Goal: Information Seeking & Learning: Learn about a topic

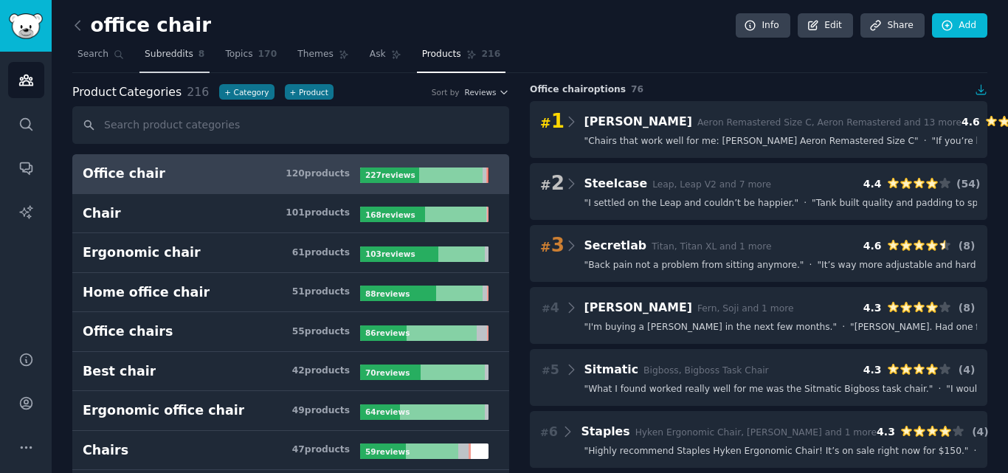
click at [140, 63] on link "Subreddits 8" at bounding box center [175, 58] width 70 height 30
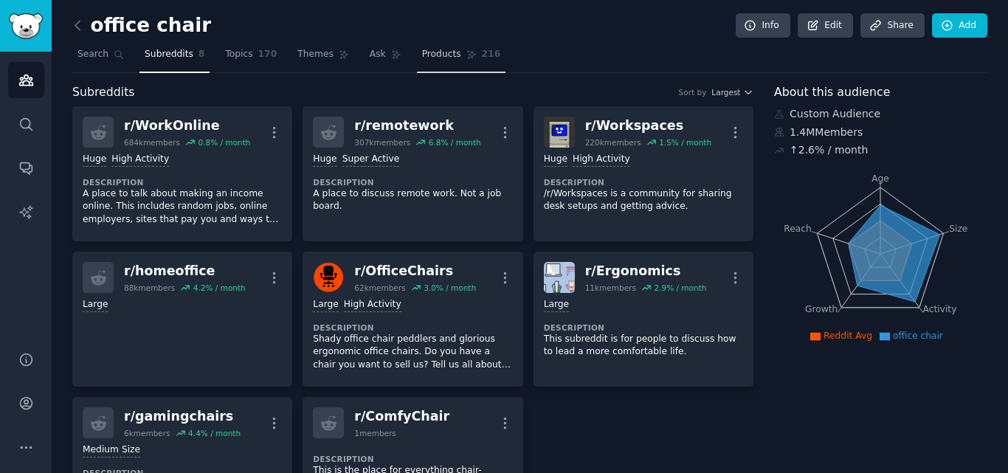
click at [438, 62] on link "Products 216" at bounding box center [461, 58] width 89 height 30
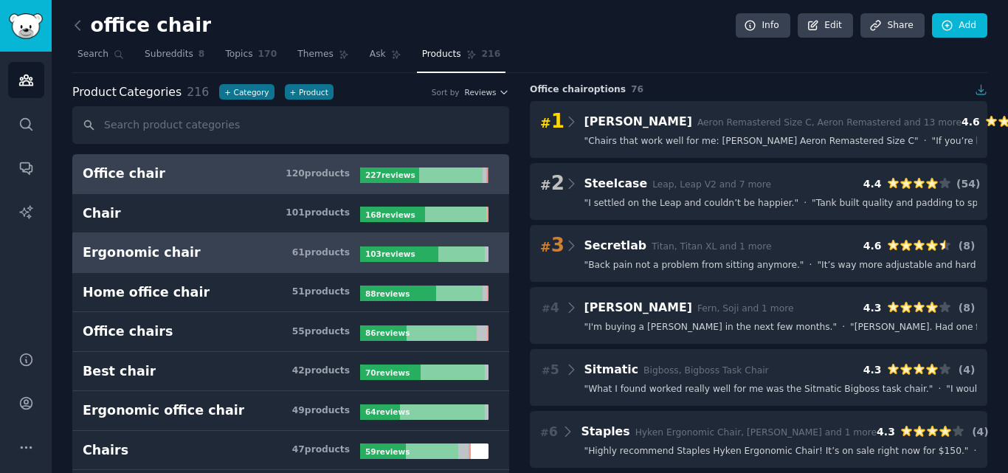
click at [252, 238] on link "Ergonomic chair 61 product s 103 review s" at bounding box center [290, 253] width 437 height 40
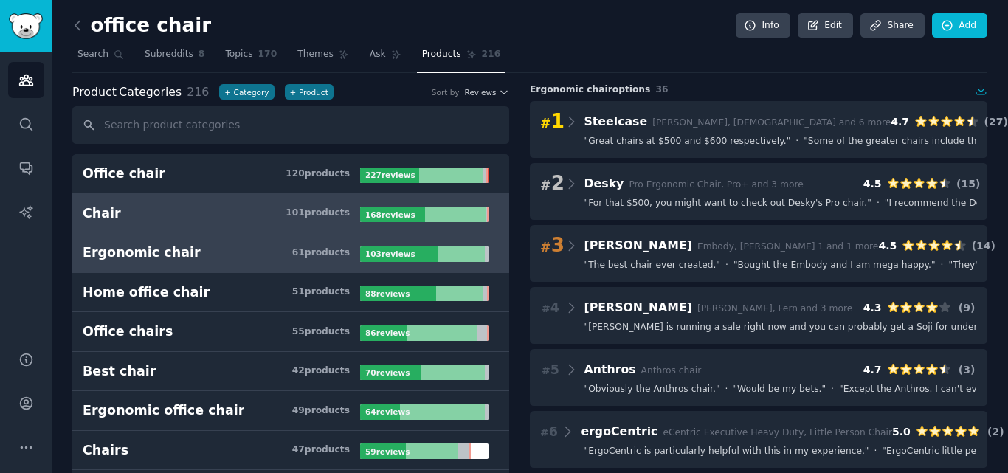
click at [270, 210] on h3 "Chair 101 product s" at bounding box center [222, 213] width 278 height 18
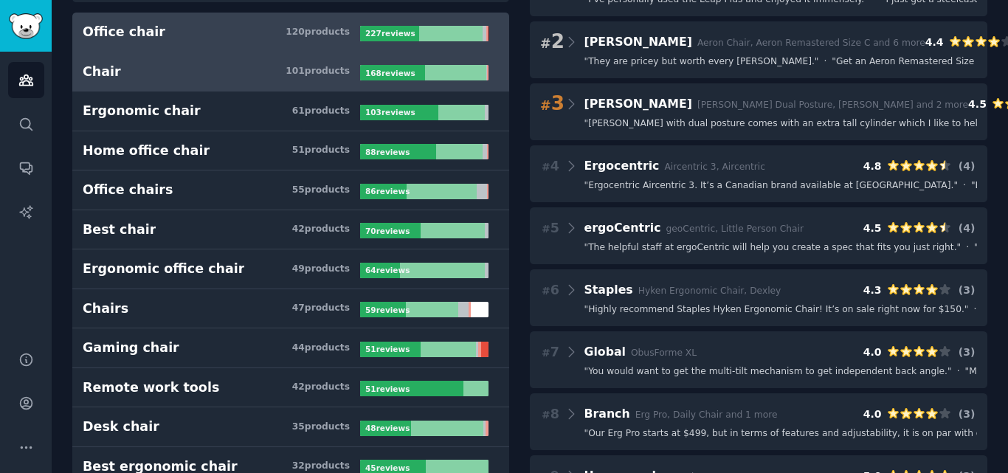
scroll to position [148, 0]
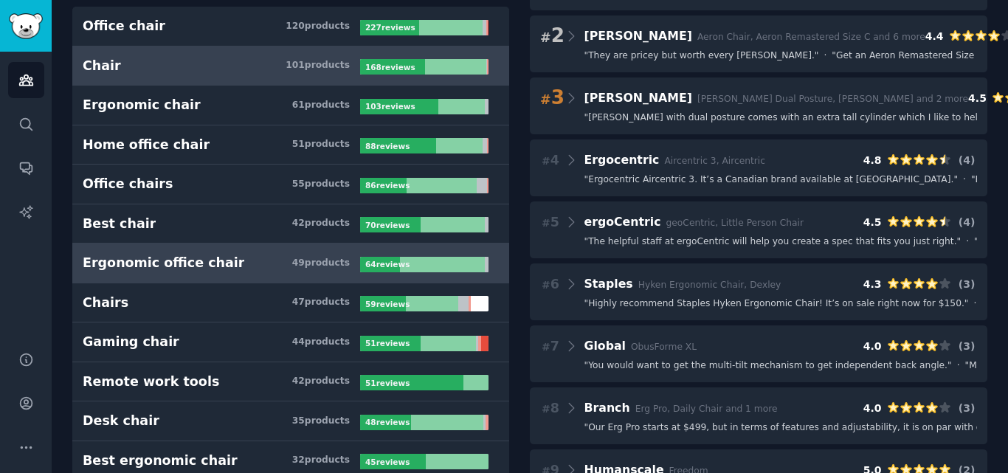
click at [187, 269] on div "Ergonomic office chair" at bounding box center [164, 263] width 162 height 18
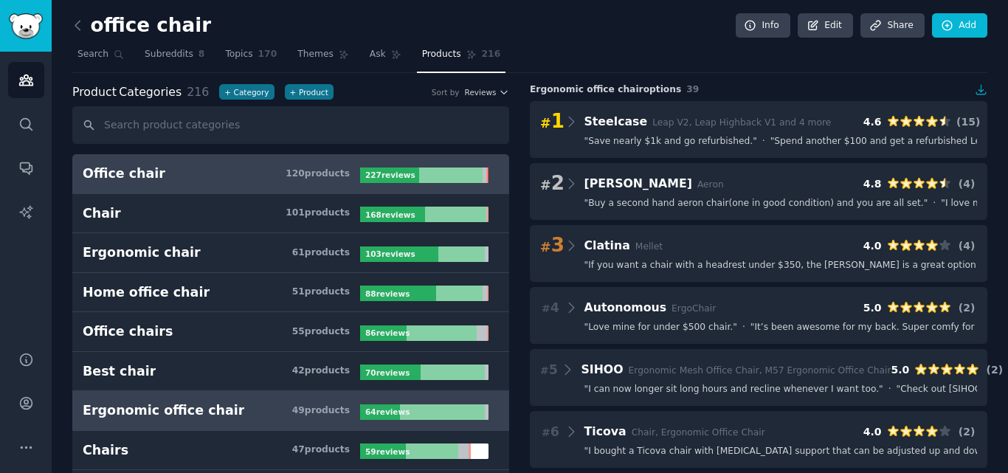
click at [261, 178] on h3 "Office chair 120 product s" at bounding box center [222, 174] width 278 height 18
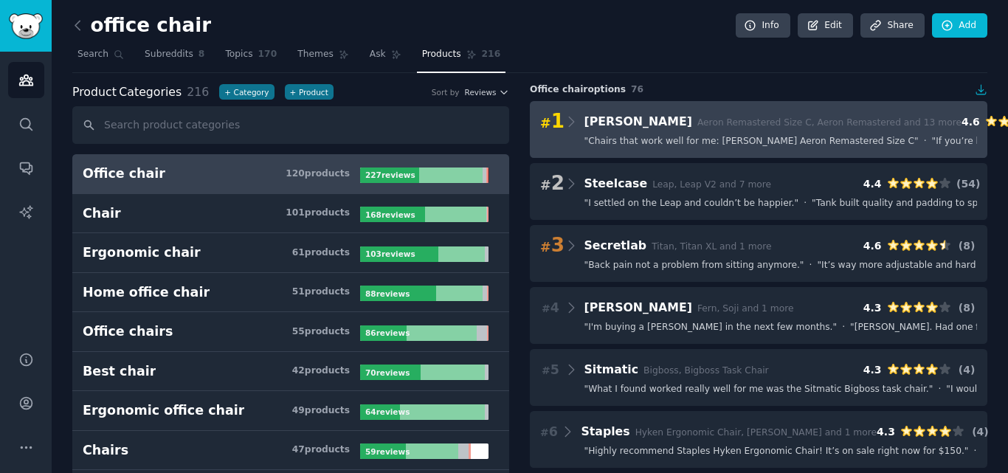
click at [661, 131] on div "# 1 Herman Miller Aeron Remastered Size C, Aeron Remastered and 13 more 4.6 ( 6…" at bounding box center [758, 121] width 437 height 21
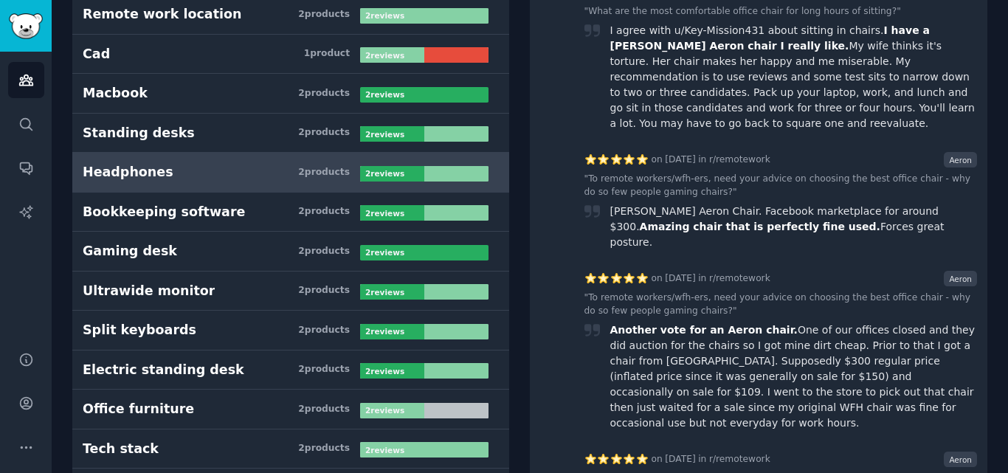
scroll to position [4650, 0]
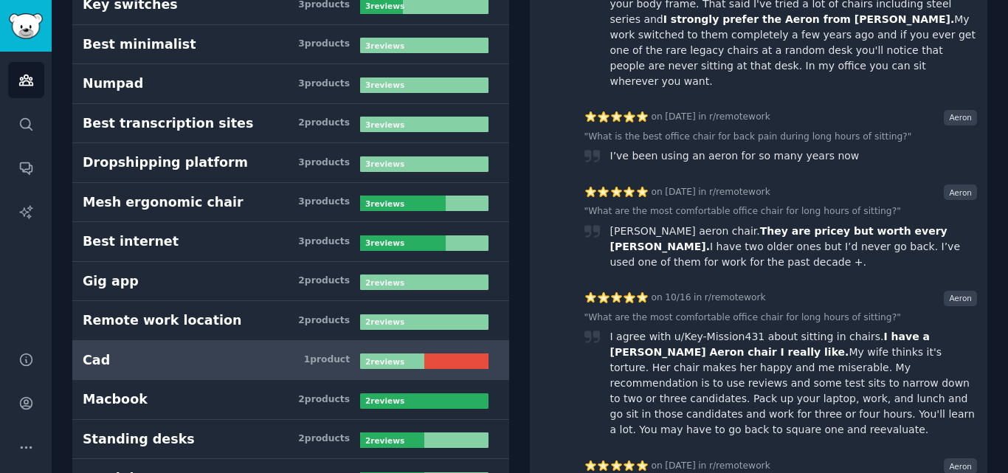
click at [375, 354] on div "2 review s" at bounding box center [386, 362] width 52 height 16
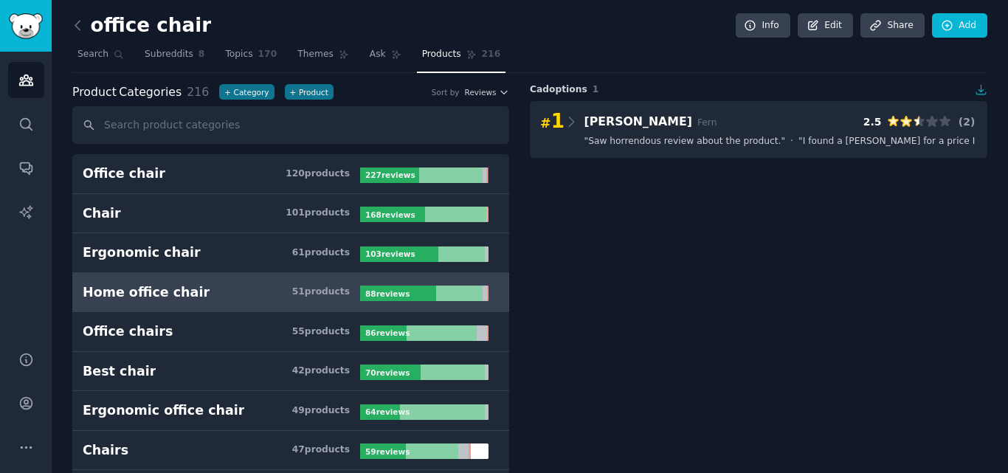
click at [348, 279] on link "Home office chair 51 product s 88 review s" at bounding box center [290, 293] width 437 height 40
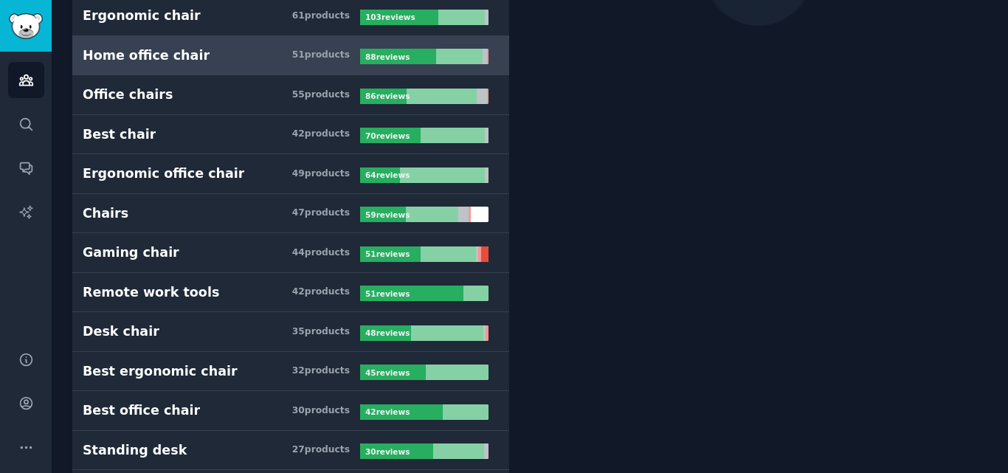
scroll to position [369, 0]
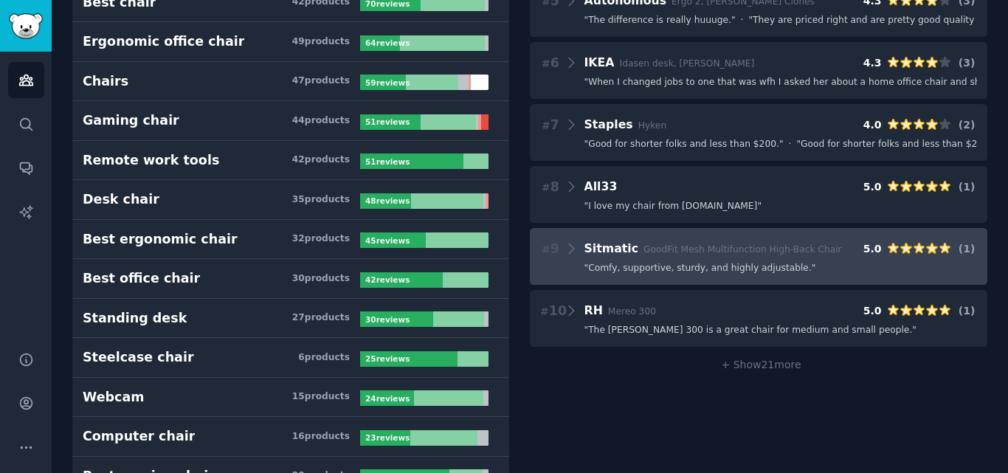
click at [672, 269] on span "" Comfy, supportive, sturdy, and highly adjustable. "" at bounding box center [701, 268] width 232 height 13
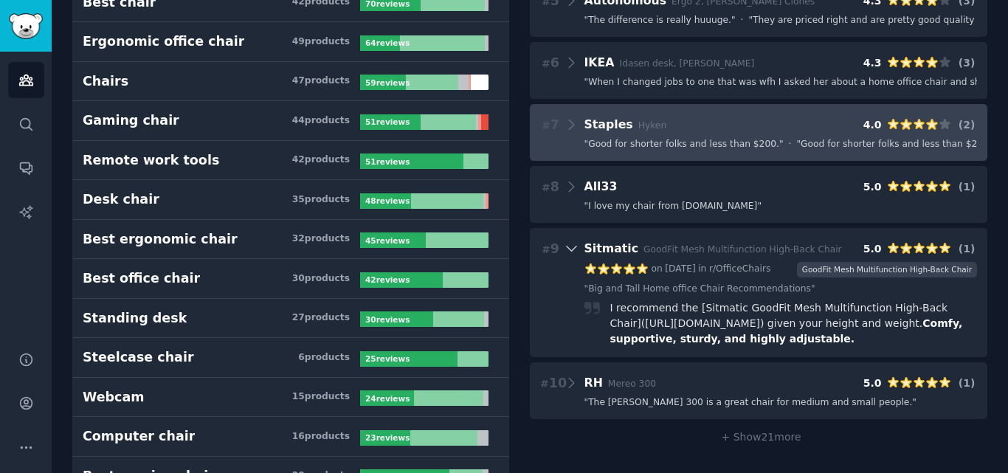
click at [711, 160] on div "# 7 Staples Hyken 4.0 ( 2 ) " Good for shorter folks and less than $200. " · " …" at bounding box center [759, 132] width 458 height 57
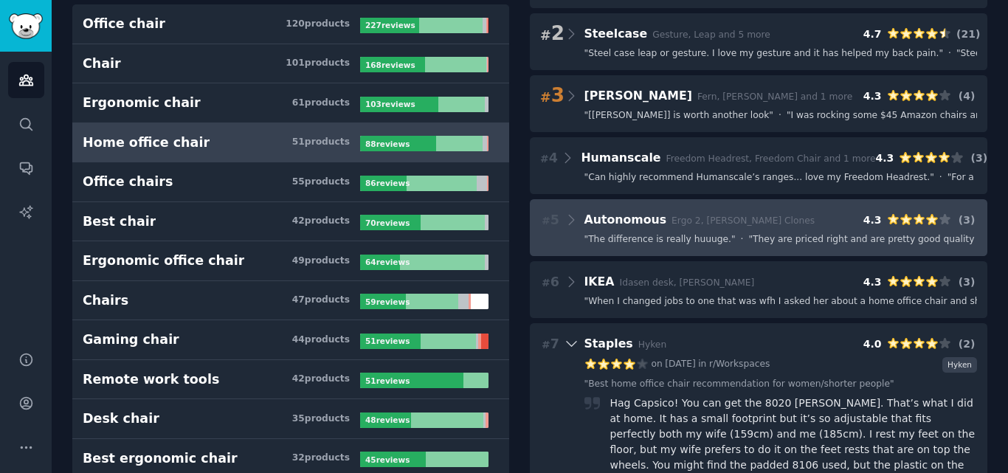
scroll to position [148, 0]
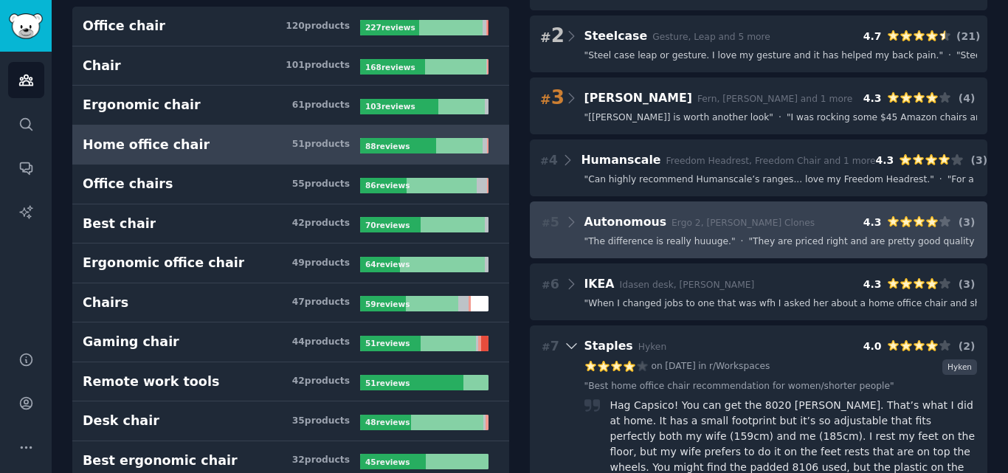
click at [677, 230] on h3 "Autonomous Ergo 2, Herman Miller Clones" at bounding box center [700, 222] width 231 height 18
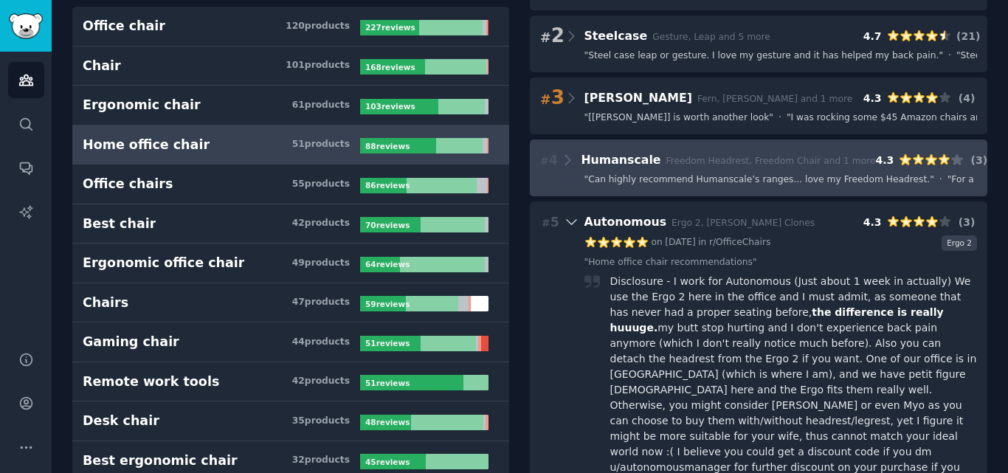
click at [655, 179] on span "" Can highly recommend Humanscale’s ranges... love my Freedom Headrest. "" at bounding box center [760, 179] width 350 height 13
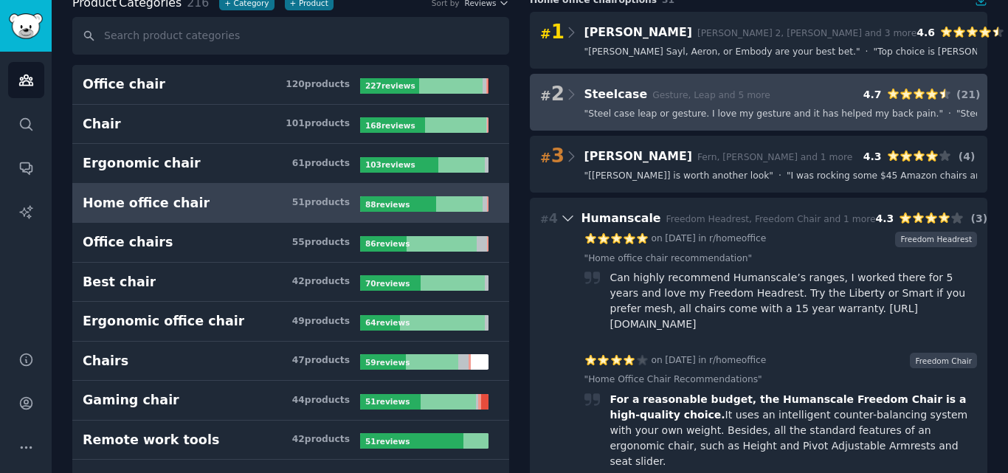
scroll to position [74, 0]
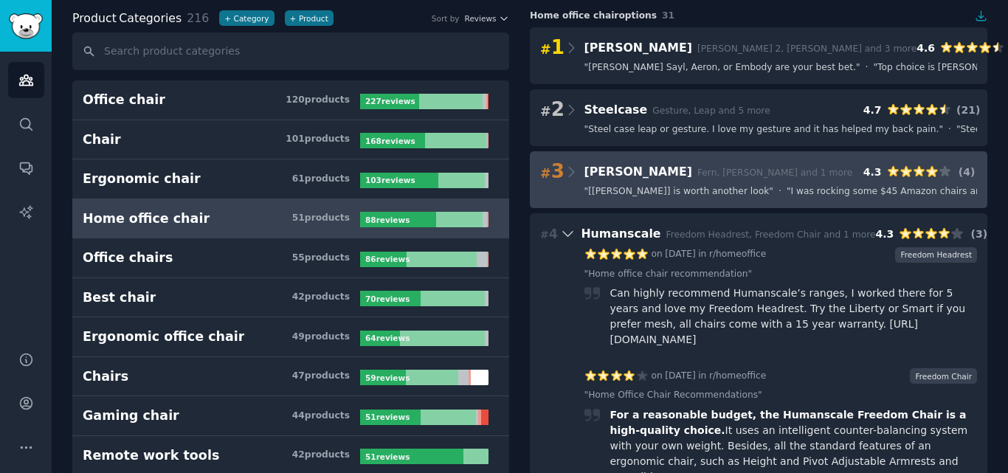
click at [669, 158] on div "# 3 Haworth Fern, Zody and 1 more 4.3 ( 4 ) " [Haworth Fern] is worth another l…" at bounding box center [759, 179] width 458 height 57
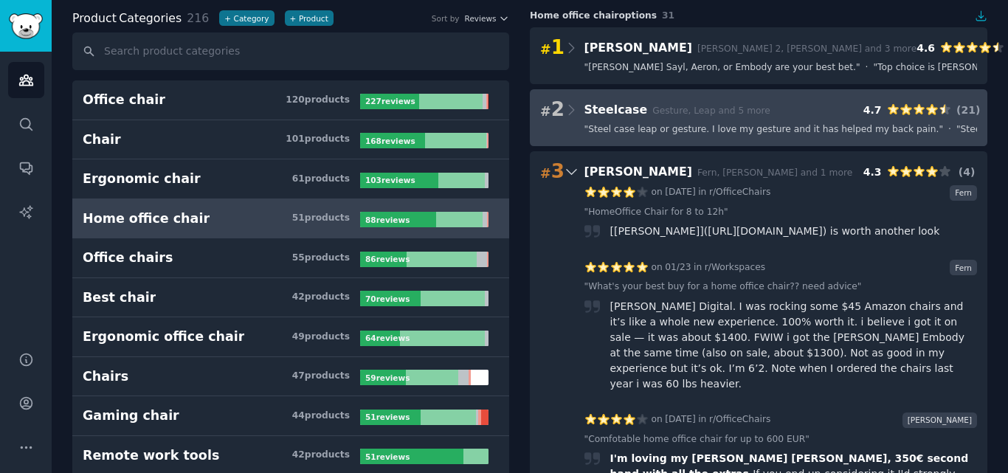
click at [703, 114] on span "Gesture, Leap and 5 more" at bounding box center [712, 111] width 118 height 10
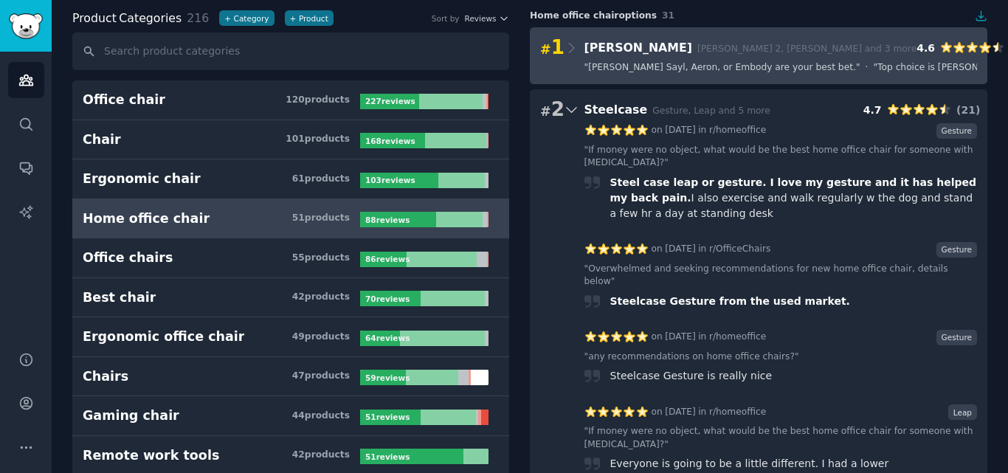
click at [712, 80] on Miller "# 1 Herman Miller Mirra 2, Mirra and 3 more 4.6 ( 28 ) " Herman Miller Sayl, Ae…" at bounding box center [759, 55] width 458 height 57
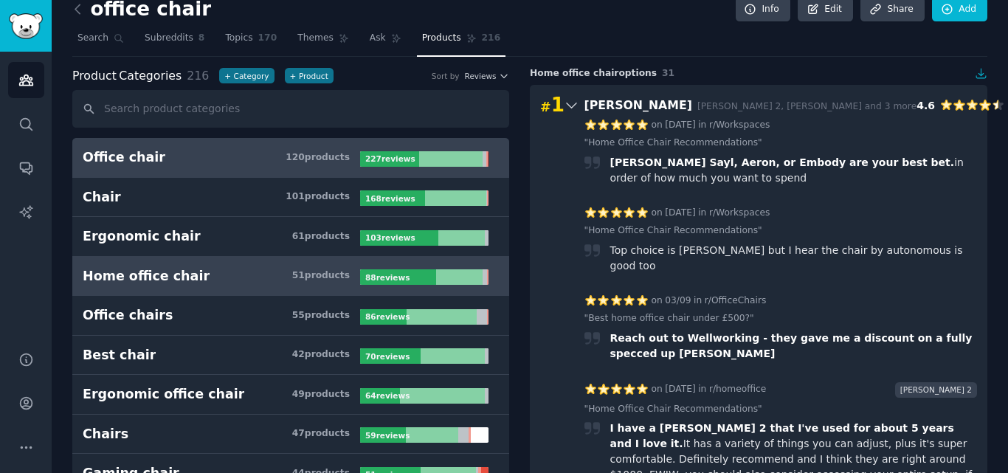
scroll to position [0, 0]
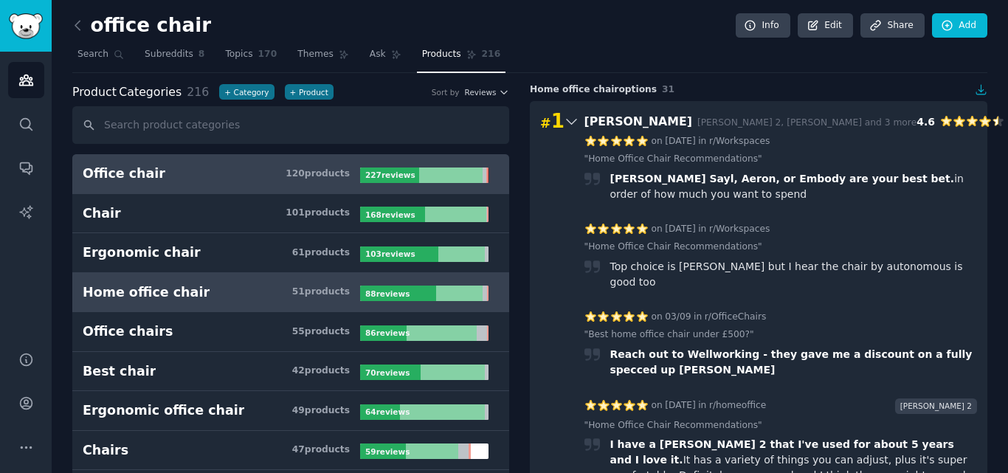
click at [229, 166] on h3 "Office chair 120 product s" at bounding box center [222, 174] width 278 height 18
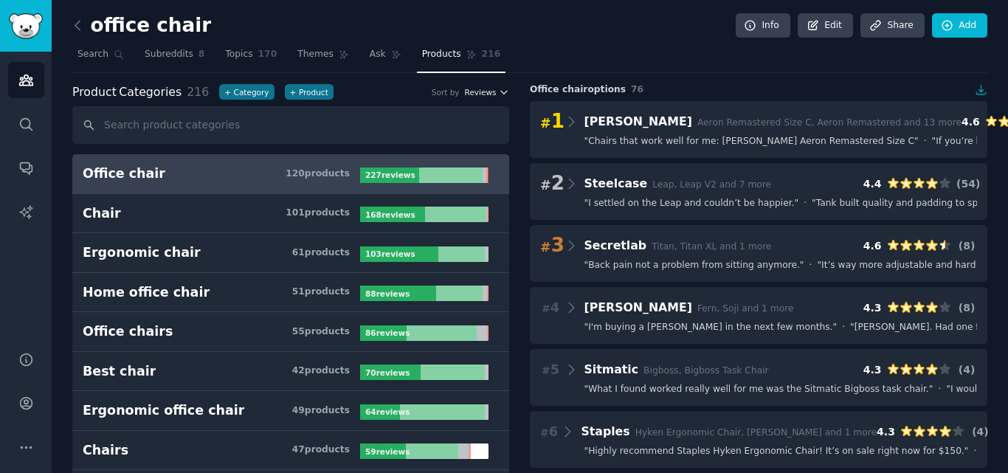
click at [484, 92] on span "Reviews" at bounding box center [481, 92] width 32 height 10
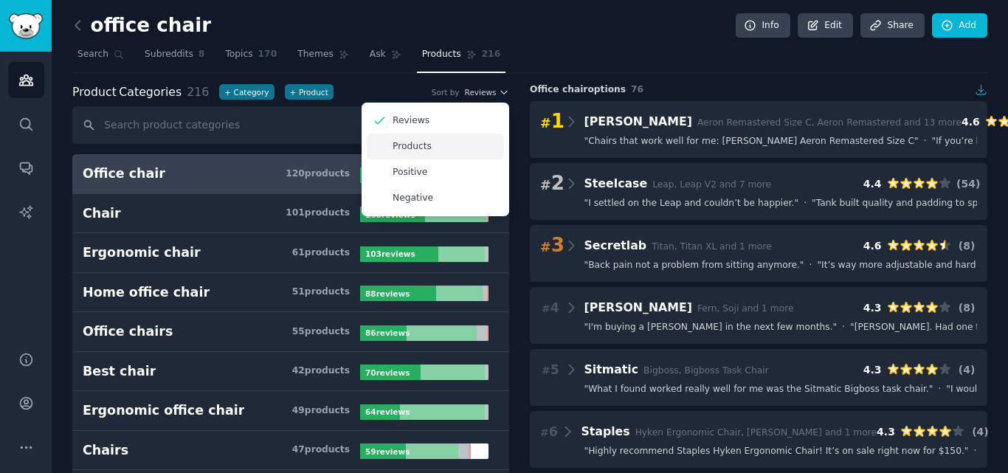
click at [409, 137] on div "Products" at bounding box center [435, 147] width 137 height 26
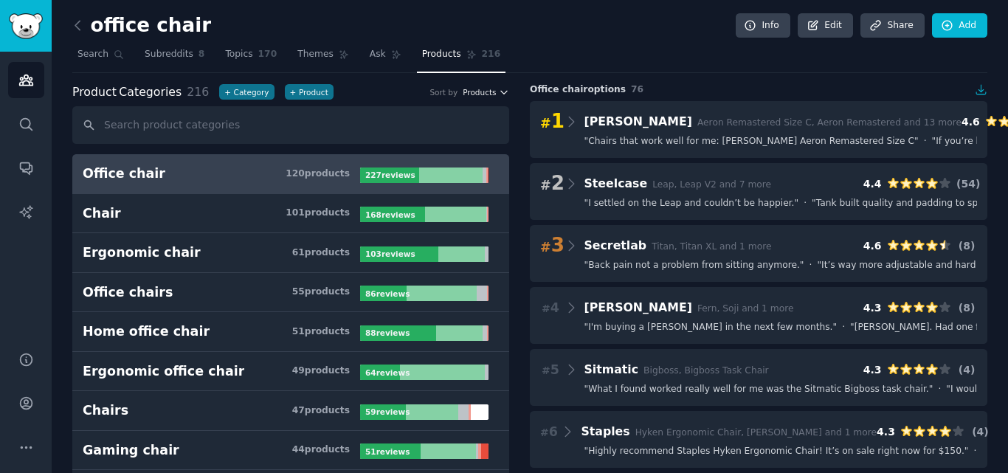
click at [490, 89] on span "Products" at bounding box center [479, 92] width 33 height 10
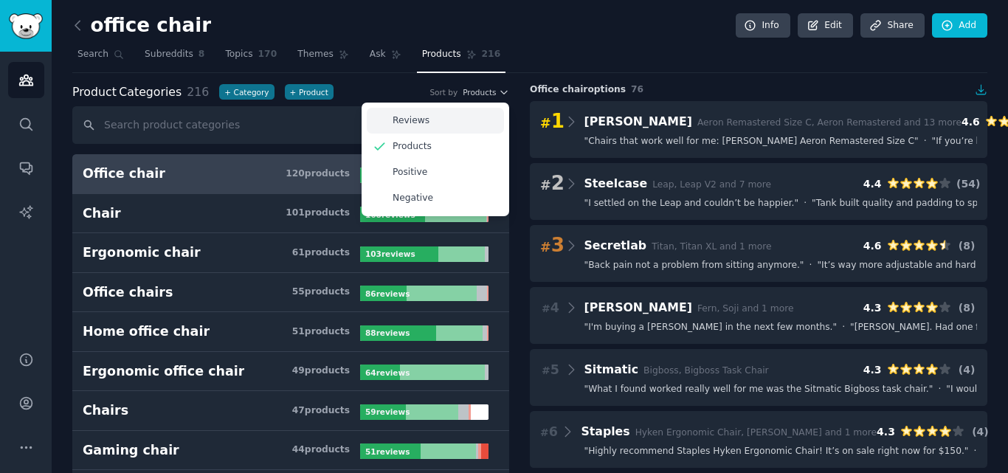
click at [463, 119] on div "Reviews" at bounding box center [435, 121] width 137 height 26
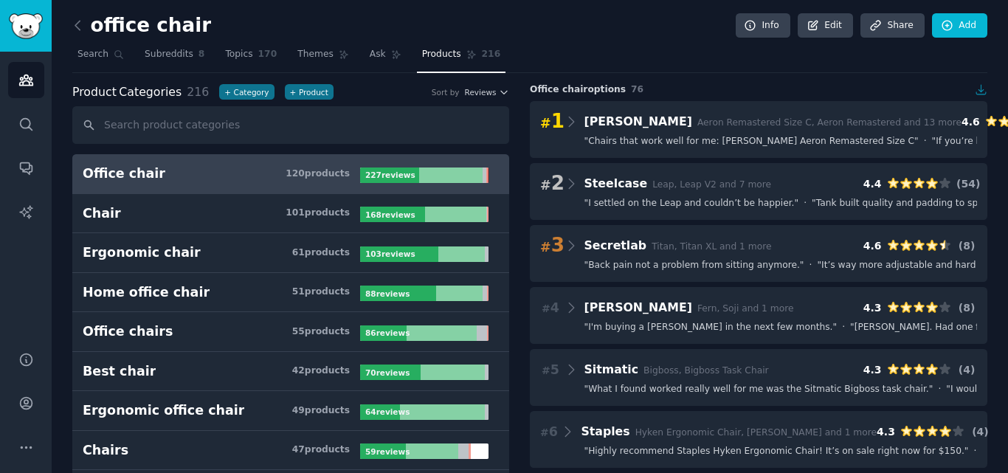
click at [977, 91] on icon "button" at bounding box center [982, 90] width 10 height 10
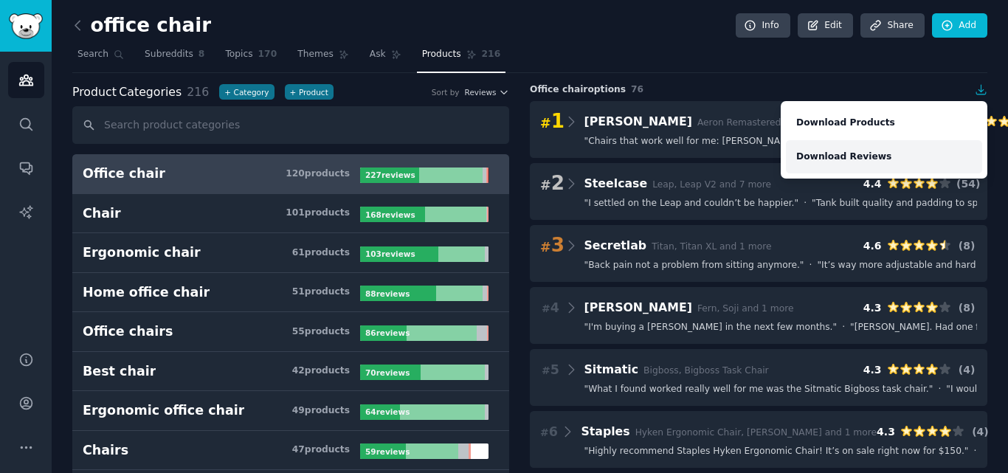
click at [857, 148] on link "Download Reviews" at bounding box center [884, 157] width 196 height 34
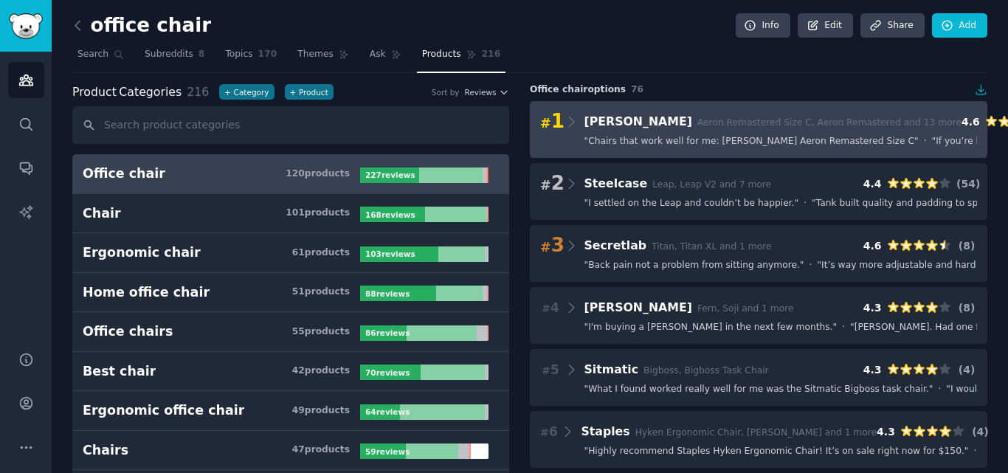
click at [640, 147] on span "" Chairs that work well for me: Herman Miller Aeron Remastered Size C "" at bounding box center [752, 141] width 334 height 13
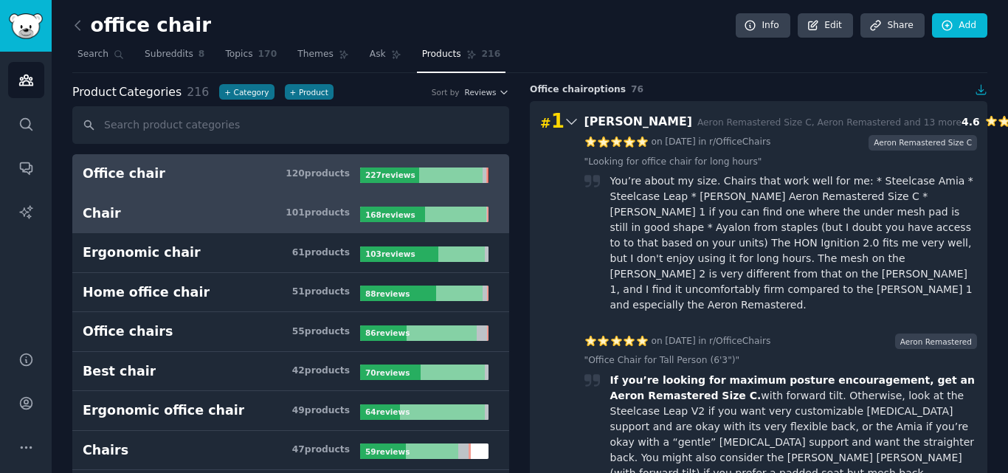
click at [262, 215] on h3 "Chair 101 product s" at bounding box center [222, 213] width 278 height 18
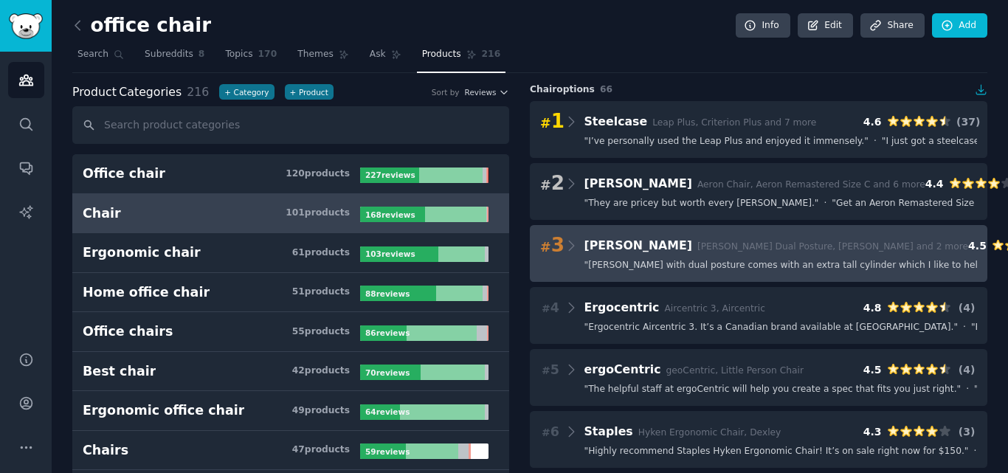
click at [716, 258] on div "# 3 Haworth Zody Dual Posture, Zody and 2 more 4.5 ( 17 ) " Zody with dual post…" at bounding box center [759, 253] width 458 height 57
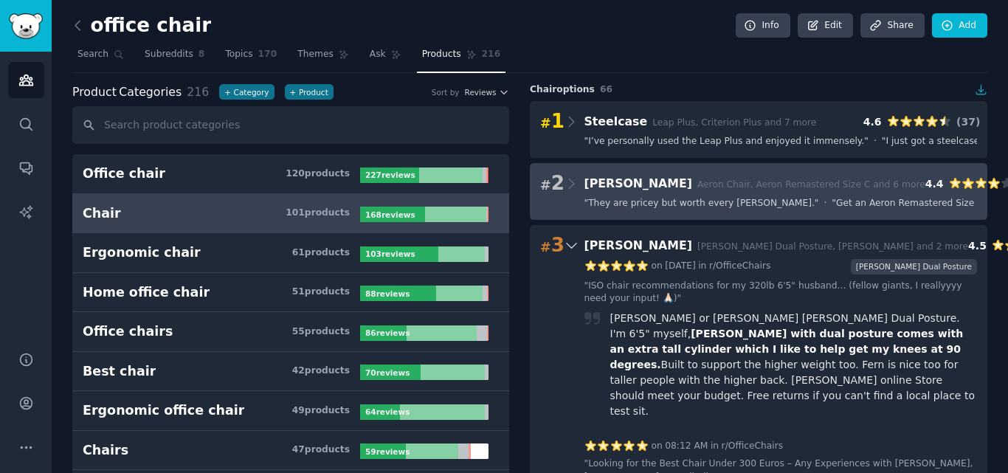
click at [692, 199] on span "" They are pricey but worth every penny. "" at bounding box center [702, 203] width 235 height 13
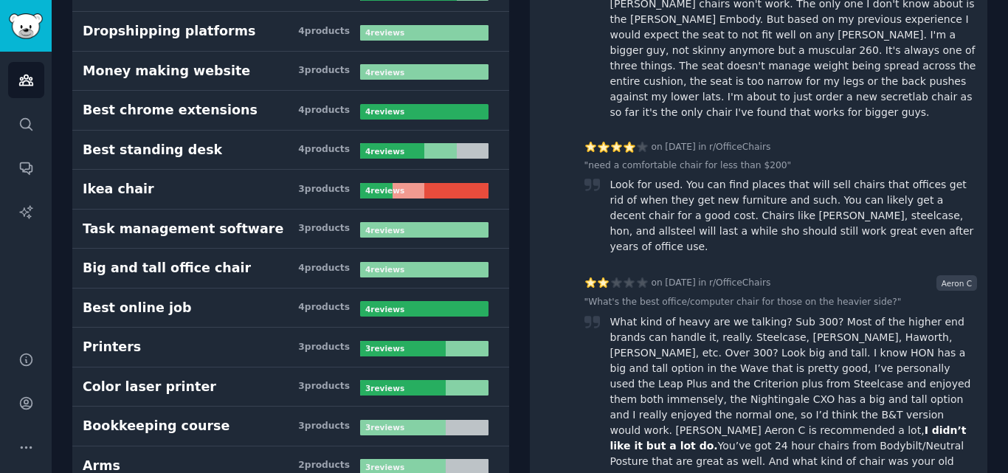
scroll to position [3322, 0]
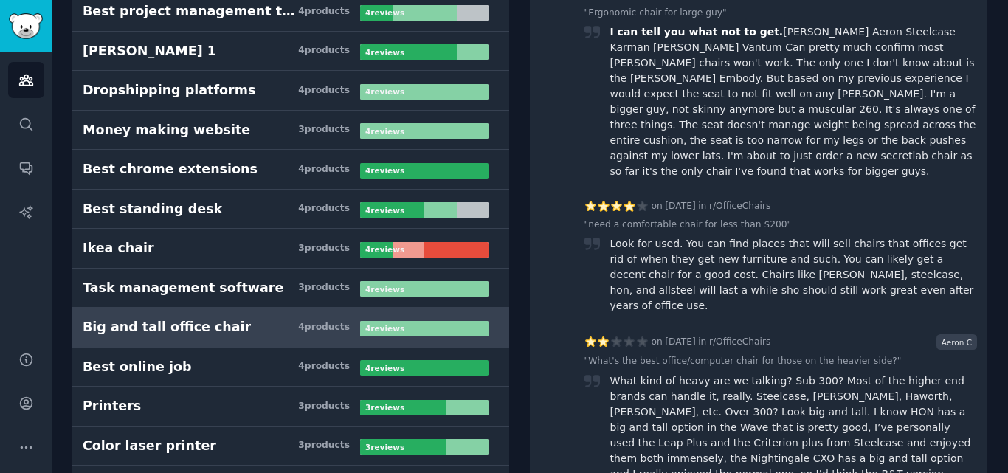
click at [316, 337] on link "Big and tall office chair 4 product s 4 review s" at bounding box center [290, 328] width 437 height 40
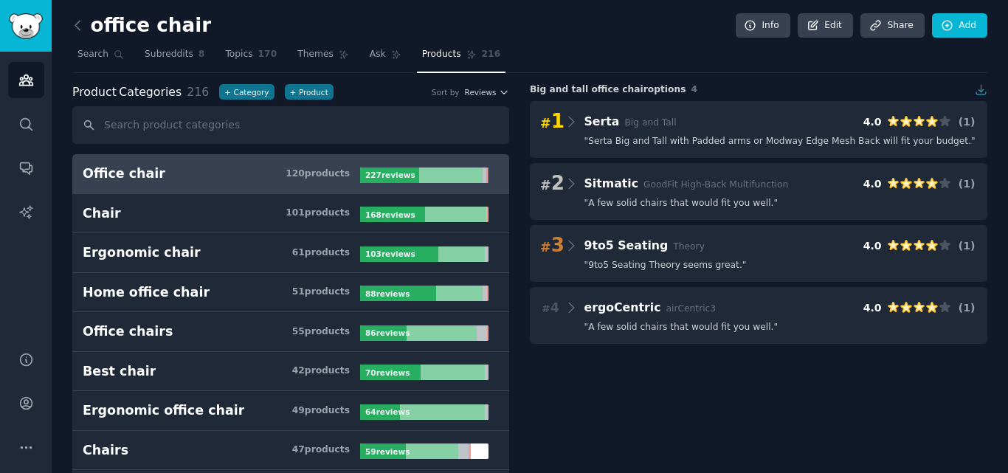
click at [312, 171] on div "120 product s" at bounding box center [318, 174] width 64 height 13
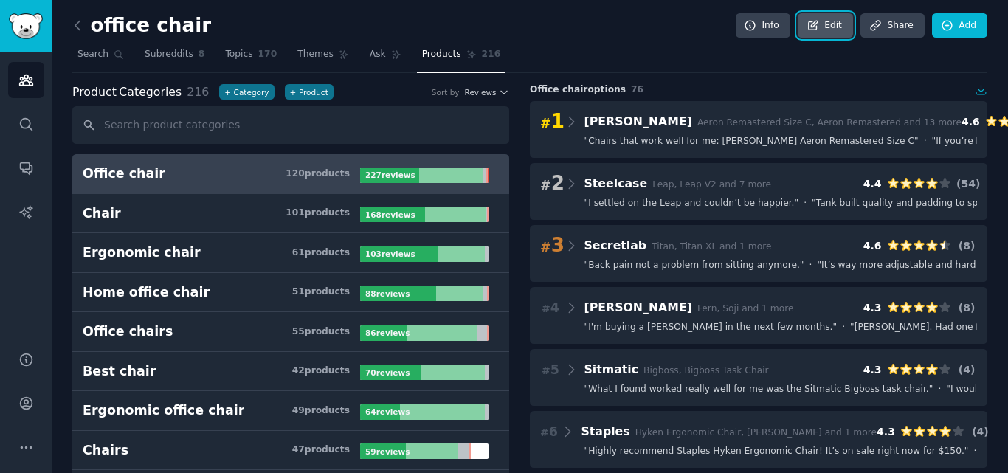
click at [836, 23] on link "Edit" at bounding box center [825, 25] width 55 height 25
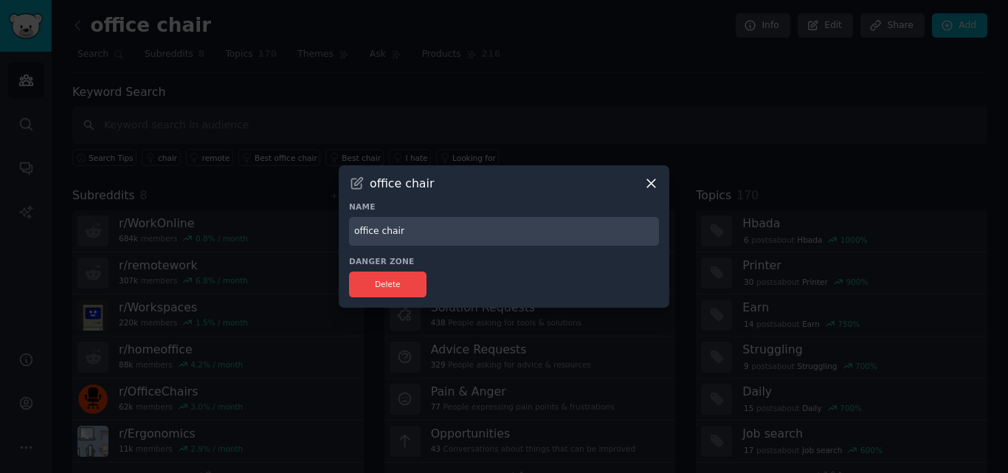
click at [657, 185] on icon at bounding box center [652, 184] width 16 height 16
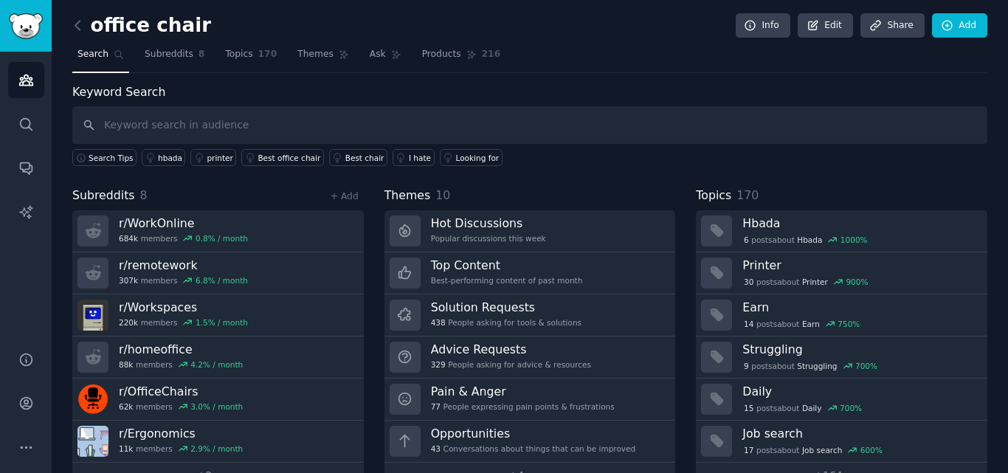
click at [421, 41] on div "office chair Info Edit Share Add" at bounding box center [529, 28] width 915 height 30
click at [482, 61] on span "216" at bounding box center [491, 54] width 19 height 13
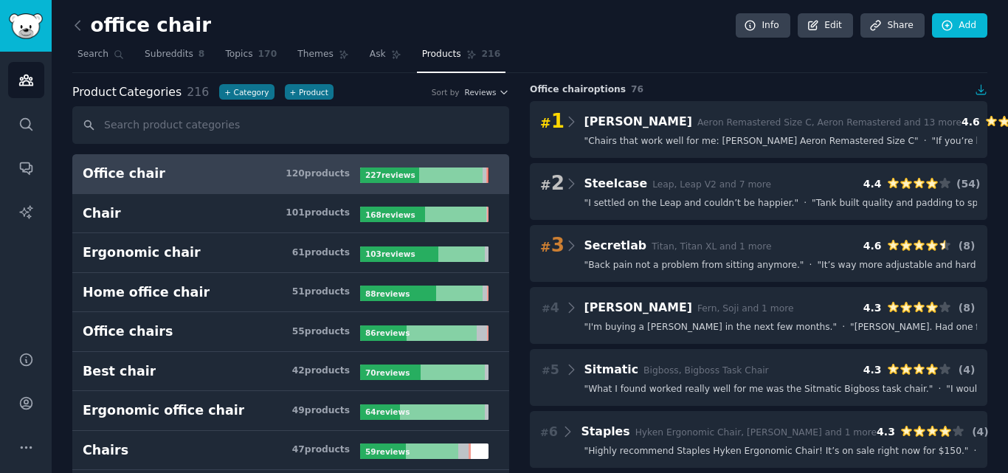
click at [490, 99] on div "Product Categories 216 + Category + Product Sort by Reviews" at bounding box center [290, 92] width 437 height 18
click at [488, 92] on span "Reviews" at bounding box center [481, 92] width 32 height 10
click at [266, 128] on input "text" at bounding box center [290, 125] width 437 height 38
type input "chair"
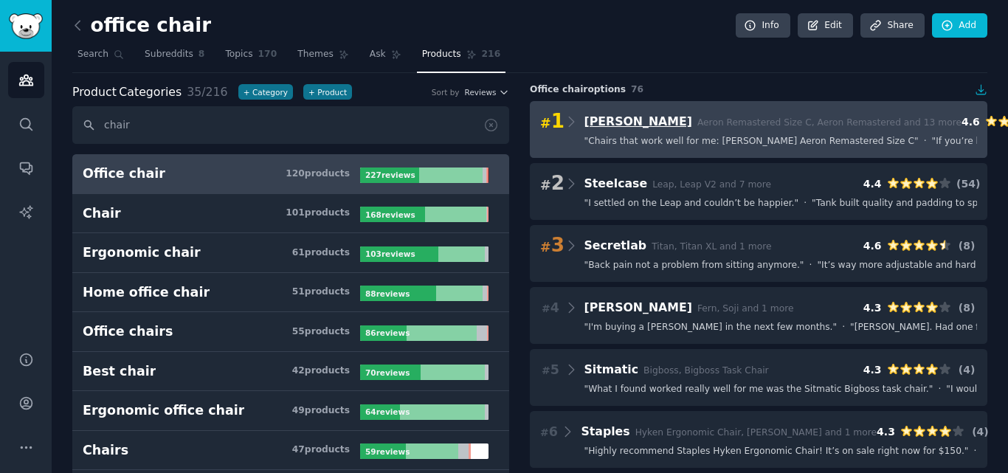
click at [659, 128] on span "Herman Miller" at bounding box center [639, 121] width 108 height 14
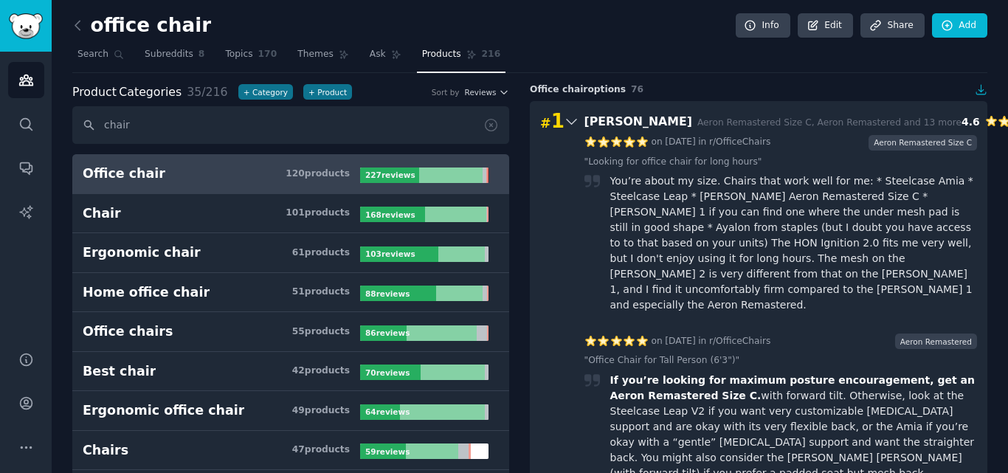
click at [174, 176] on h3 "Office chair 120 product s" at bounding box center [222, 174] width 278 height 18
click at [643, 190] on div "You’re about my size. Chairs that work well for me: * Steelcase Amia * Steelcas…" at bounding box center [794, 243] width 368 height 140
click at [711, 113] on h3 "Herman Miller Aeron Remastered Size C, Aeron Remastered and 13 more" at bounding box center [773, 122] width 377 height 18
click at [799, 143] on div "on Sun 09/22 in r/OfficeChairs Aeron Remastered Size C" at bounding box center [781, 143] width 393 height 16
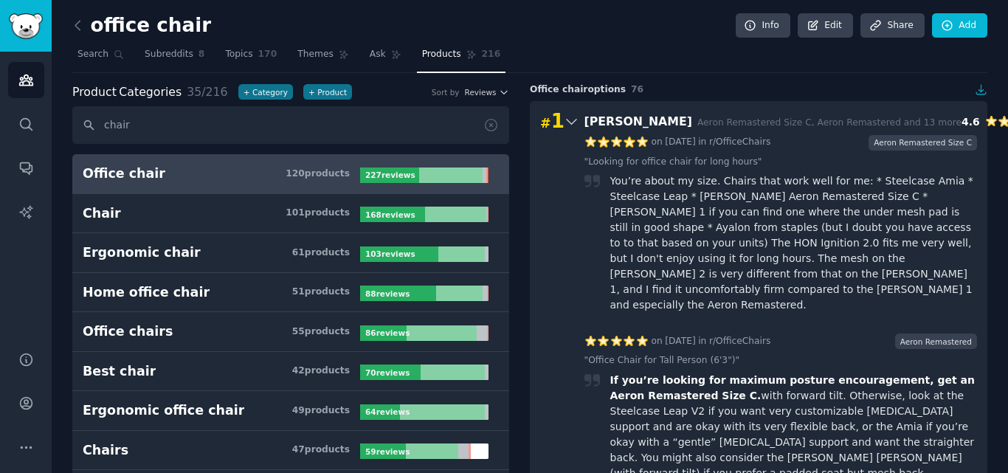
click at [794, 135] on div "on Sun 09/22 in r/OfficeChairs Aeron Remastered Size C" at bounding box center [781, 143] width 393 height 16
click at [788, 126] on span "Aeron Remastered Size C, Aeron Remastered and 13 more" at bounding box center [830, 122] width 264 height 10
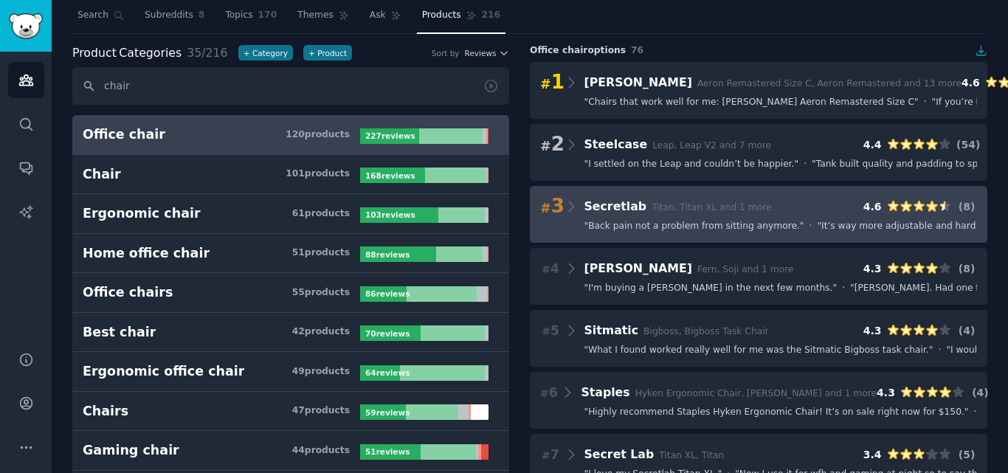
scroll to position [74, 0]
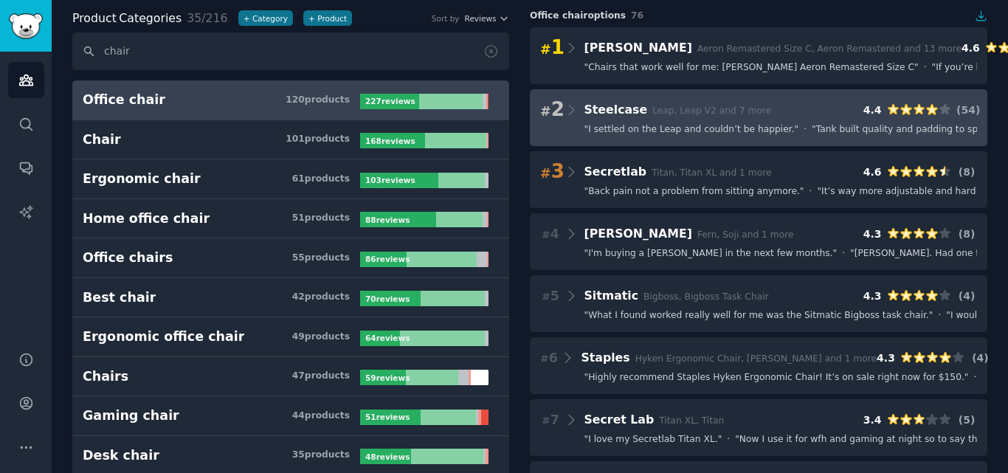
click at [679, 128] on span "" I settled on the Leap and couldn’t be happier. "" at bounding box center [692, 129] width 215 height 13
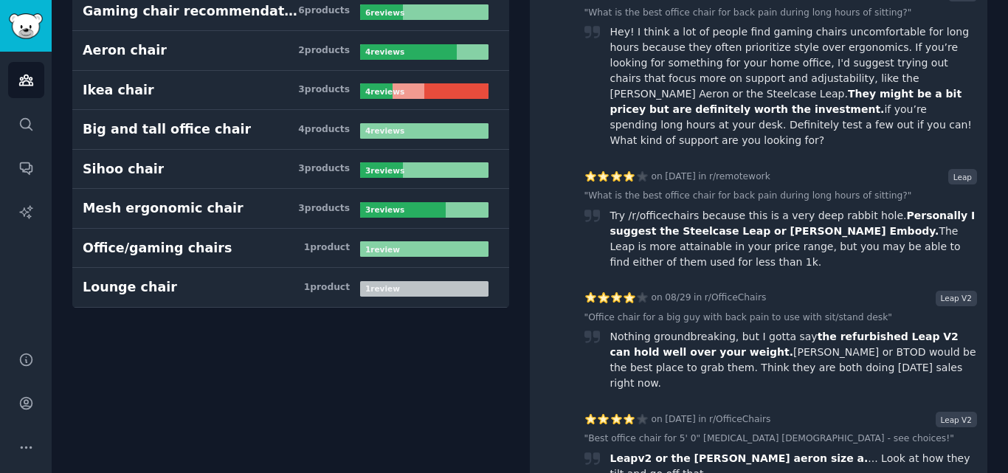
scroll to position [1255, 0]
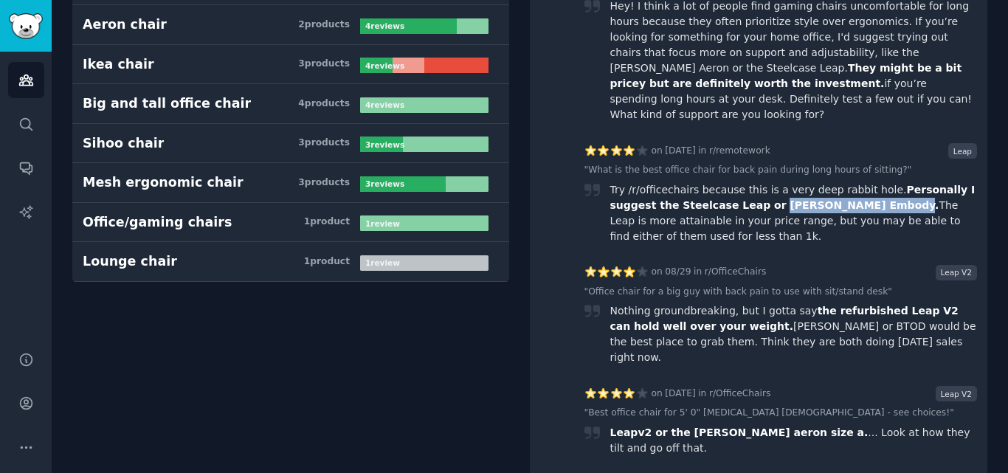
drag, startPoint x: 710, startPoint y: 80, endPoint x: 818, endPoint y: 89, distance: 108.1
click at [818, 182] on div "Try /r/officechairs because this is a very deep rabbit hole. Personally I sugge…" at bounding box center [794, 213] width 368 height 62
copy span "Herman Miller Embody"
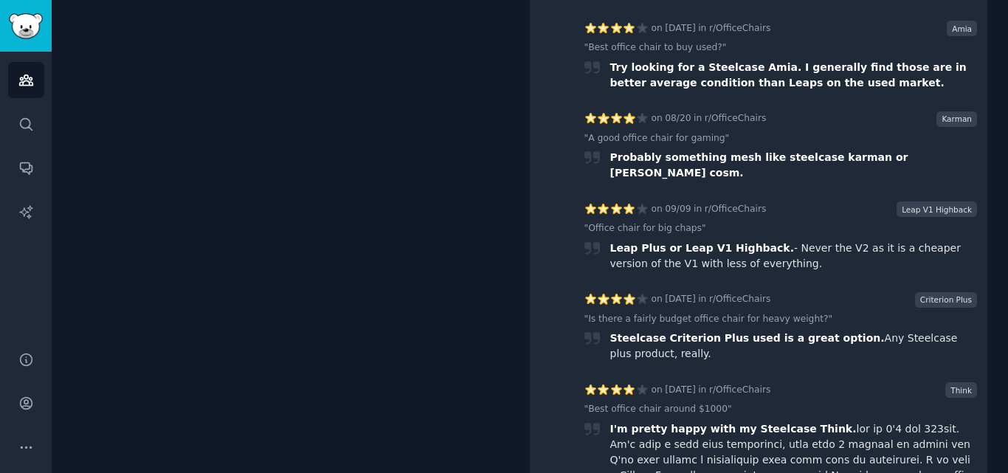
scroll to position [7308, 0]
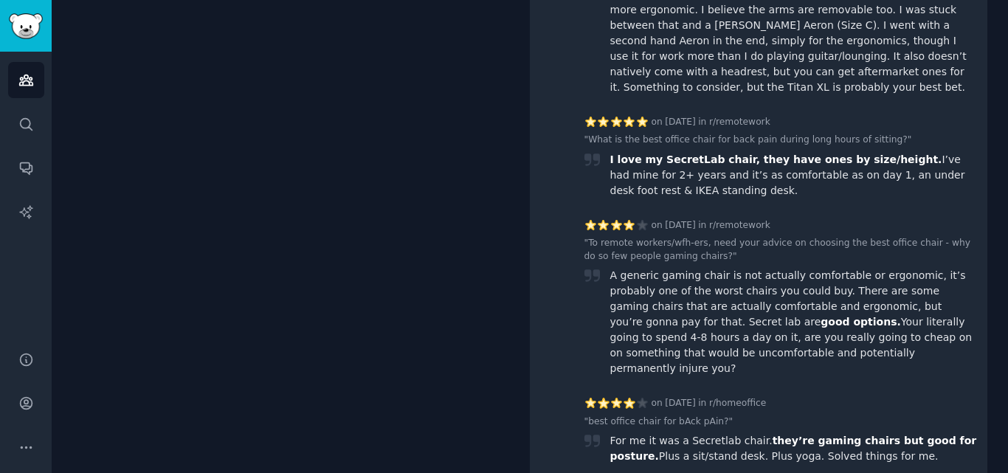
scroll to position [8442, 0]
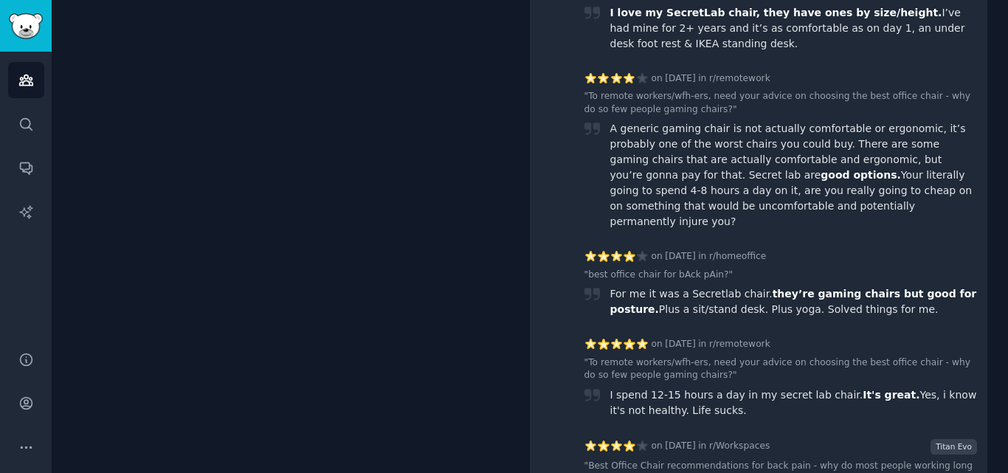
scroll to position [8590, 0]
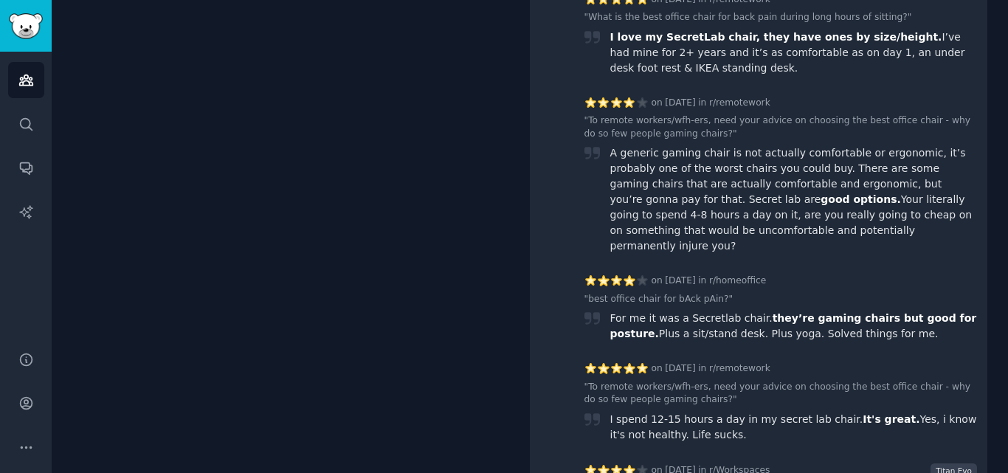
drag, startPoint x: 634, startPoint y: 244, endPoint x: 693, endPoint y: 245, distance: 59.1
copy span "Haworth Soji"
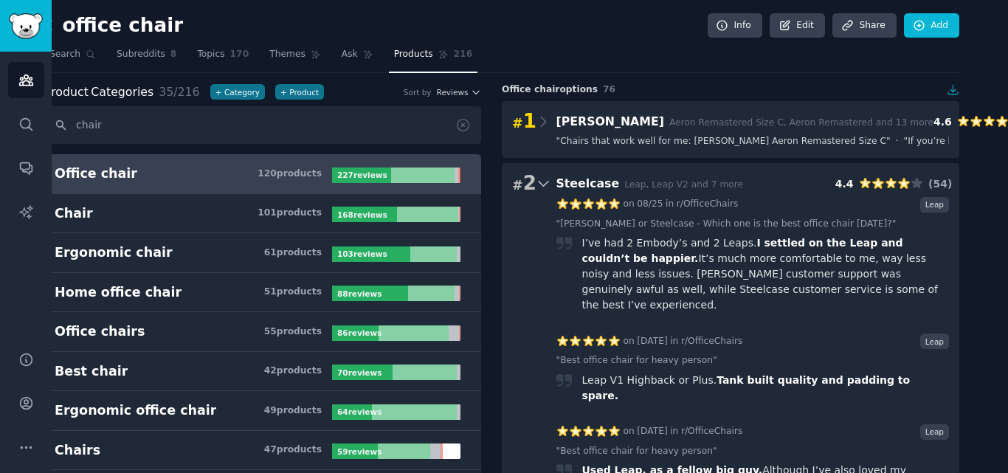
scroll to position [0, 26]
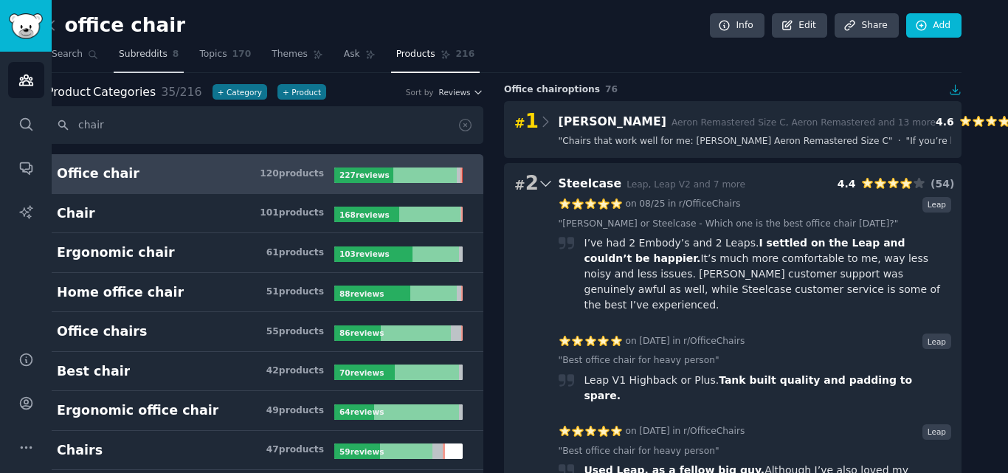
click at [140, 56] on span "Subreddits" at bounding box center [143, 54] width 49 height 13
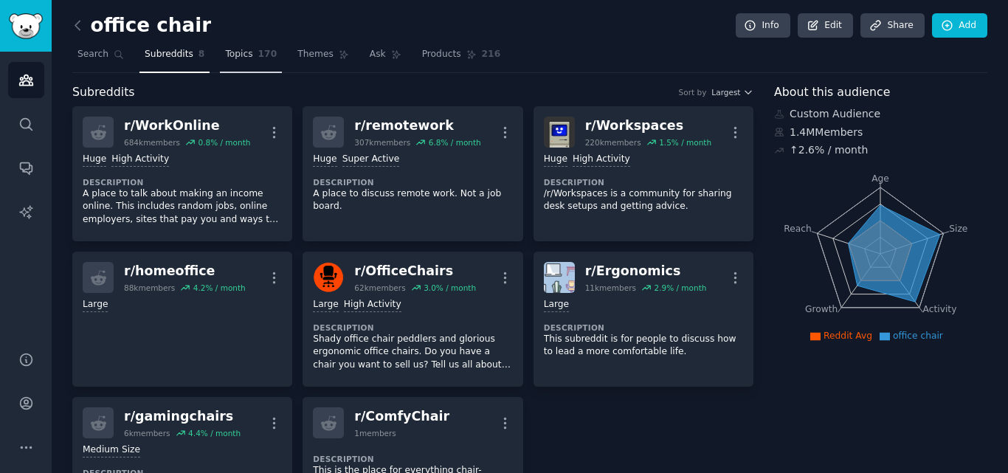
click at [258, 56] on span "170" at bounding box center [267, 54] width 19 height 13
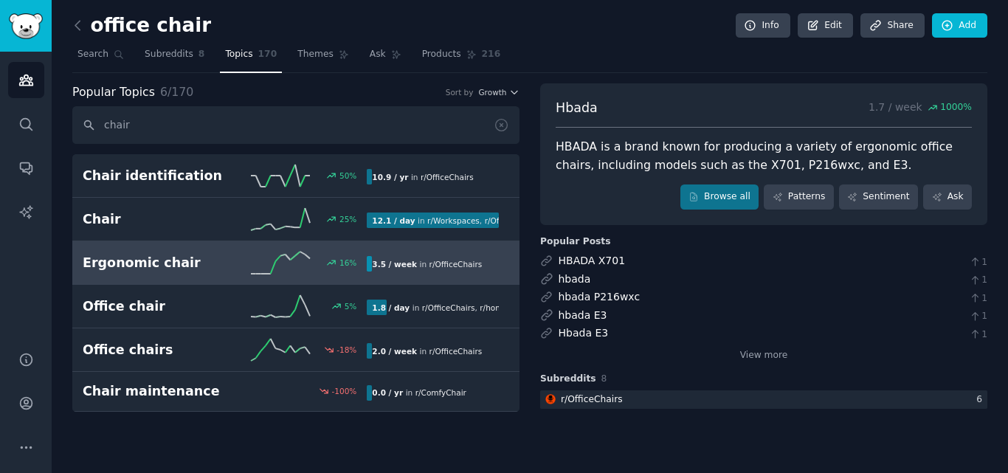
type input "chair"
click at [213, 256] on h2 "Ergonomic chair" at bounding box center [154, 263] width 142 height 18
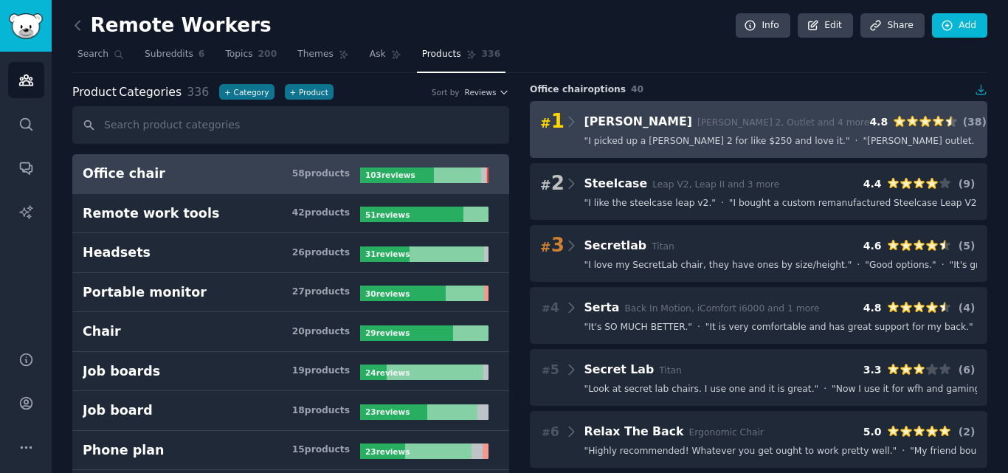
click at [662, 115] on span "Herman Miller Mirra 2, Outlet and 4 more" at bounding box center [728, 121] width 286 height 14
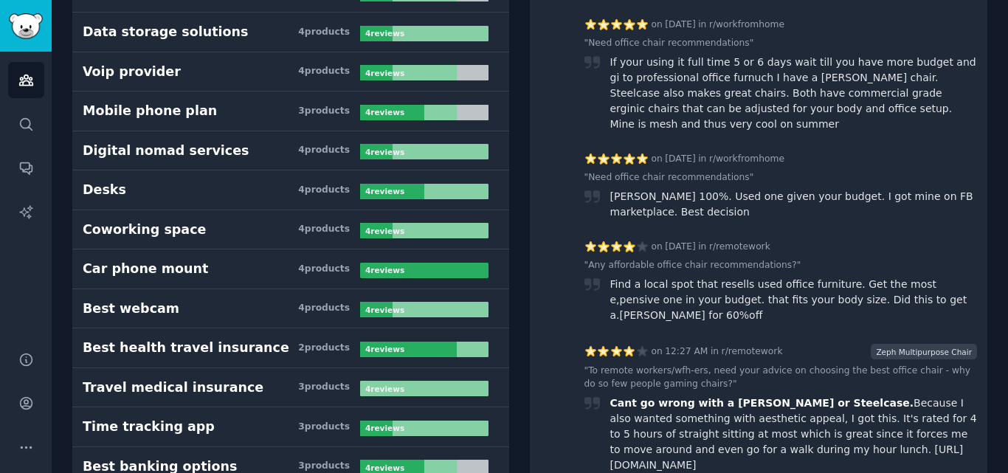
scroll to position [4650, 0]
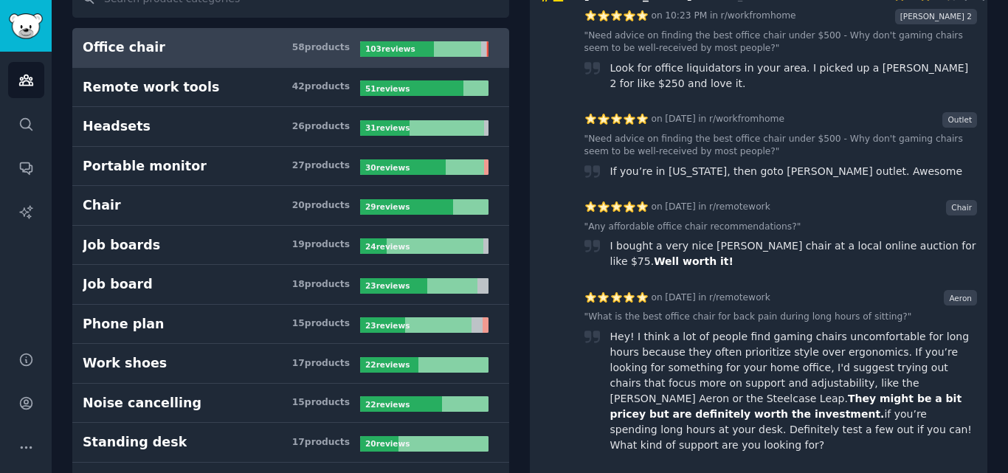
scroll to position [0, 0]
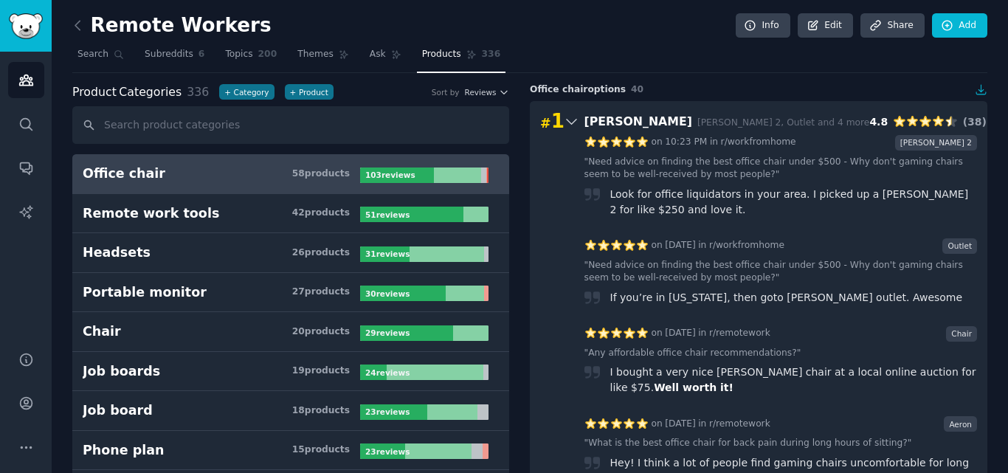
click at [694, 113] on h3 "Herman Miller Mirra 2, Outlet and 4 more" at bounding box center [728, 122] width 286 height 18
click at [806, 119] on div "# 1 Herman Miller Mirra 2, Outlet and 4 more 4.8 ( 38 )" at bounding box center [758, 121] width 437 height 21
click at [794, 123] on div "# 1 Herman Miller Mirra 2, Outlet and 4 more 4.8 ( 38 )" at bounding box center [758, 121] width 437 height 21
click at [780, 120] on div "# 1 Herman Miller Mirra 2, Outlet and 4 more 4.8 ( 38 )" at bounding box center [758, 121] width 437 height 21
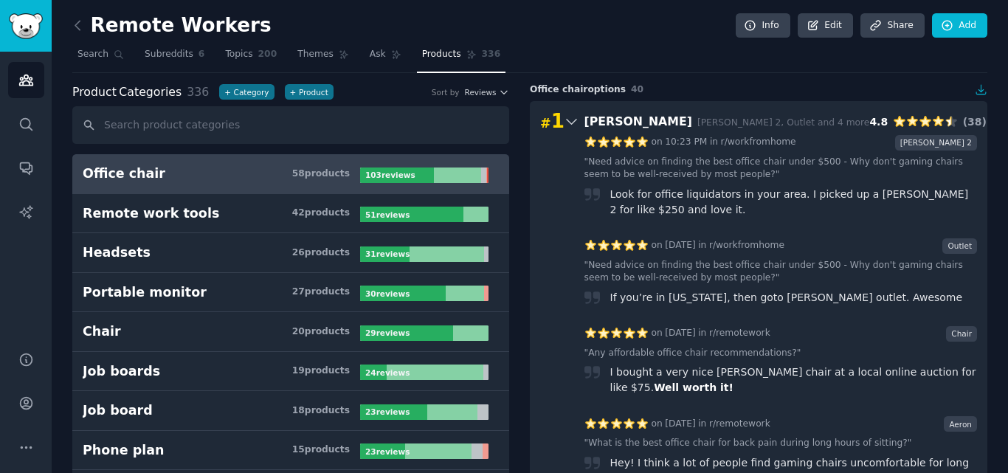
click at [771, 123] on span "Mirra 2, Outlet and 4 more" at bounding box center [784, 122] width 172 height 10
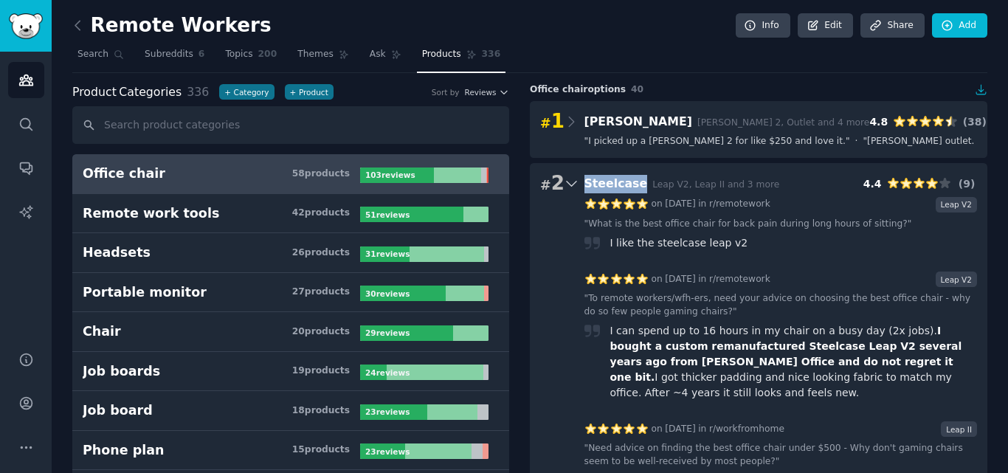
drag, startPoint x: 583, startPoint y: 184, endPoint x: 635, endPoint y: 186, distance: 51.7
click at [635, 186] on span "Steelcase Leap V2, Leap II and 3 more" at bounding box center [683, 183] width 196 height 14
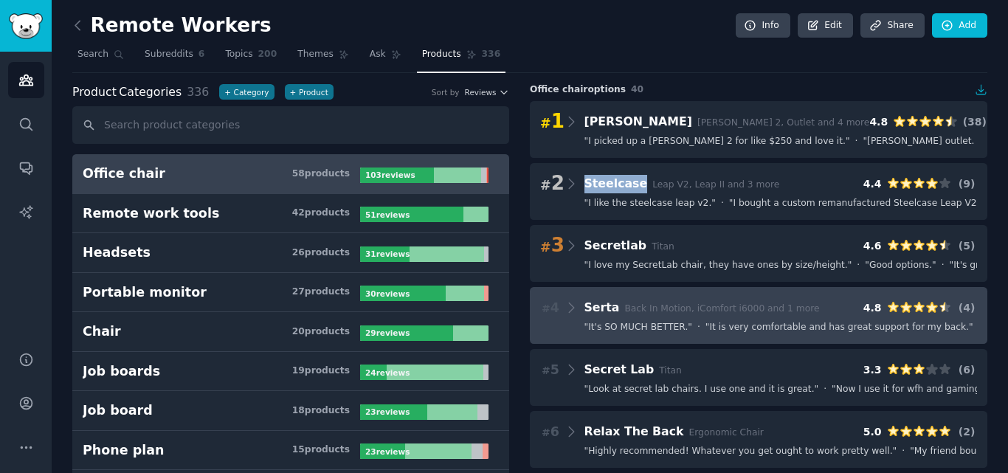
copy span "Steelcase"
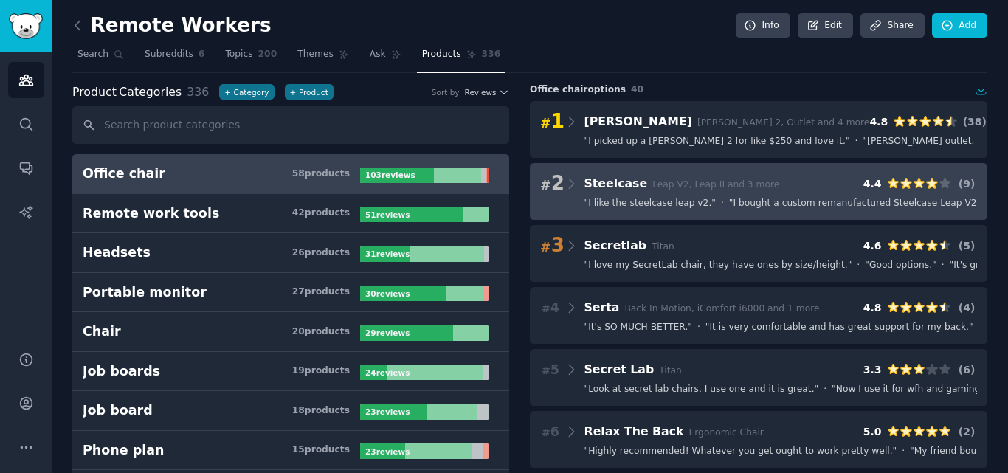
click at [767, 197] on span "" I bought a custom remanufactured Steelcase Leap V2 several years ago from Cra…" at bounding box center [1026, 203] width 595 height 13
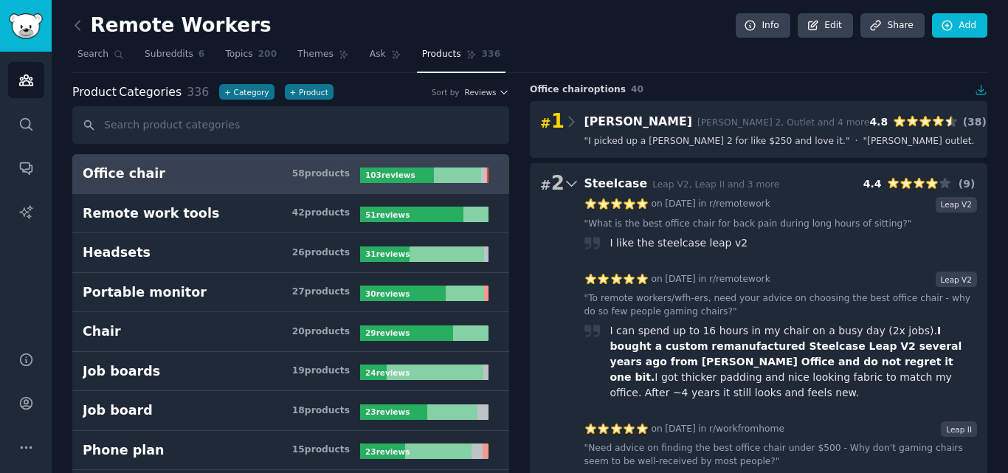
click at [702, 244] on div "I like the steelcase leap v2" at bounding box center [679, 243] width 138 height 16
copy div "leap"
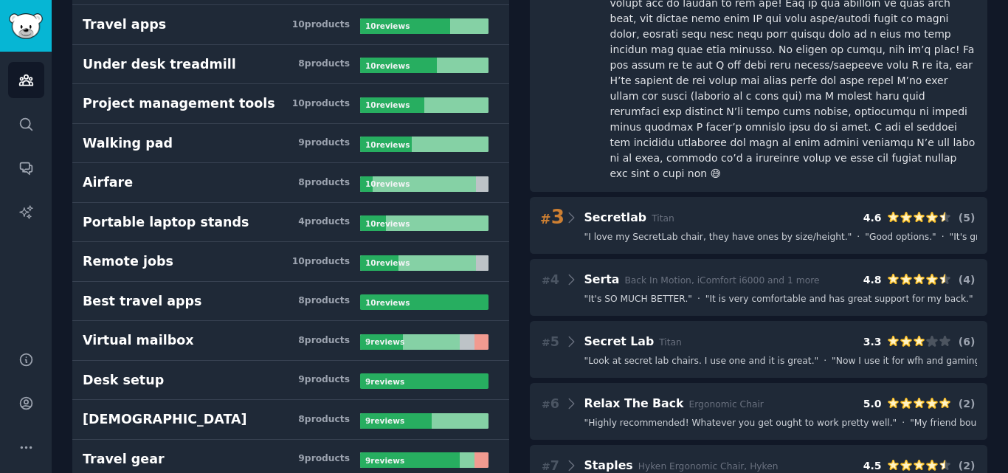
scroll to position [1403, 0]
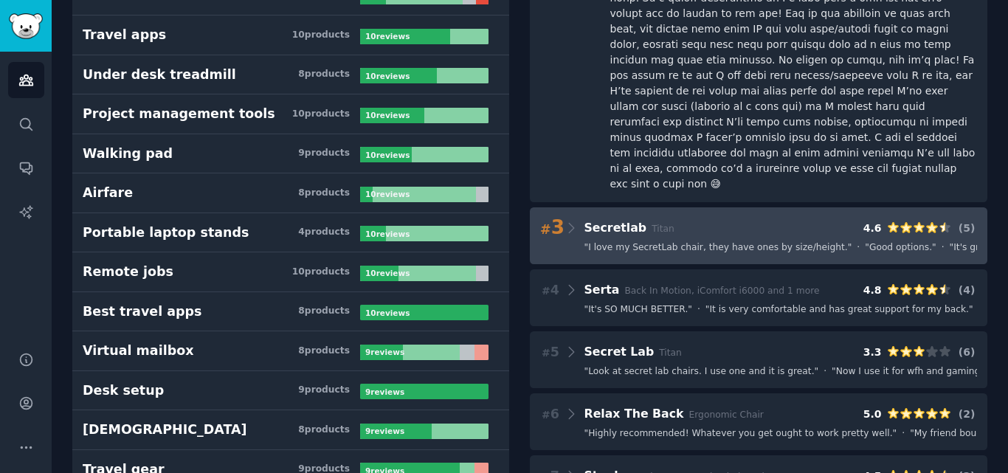
click at [667, 218] on div "# 3 Secretlab Titan 4.6 ( 5 )" at bounding box center [758, 228] width 437 height 21
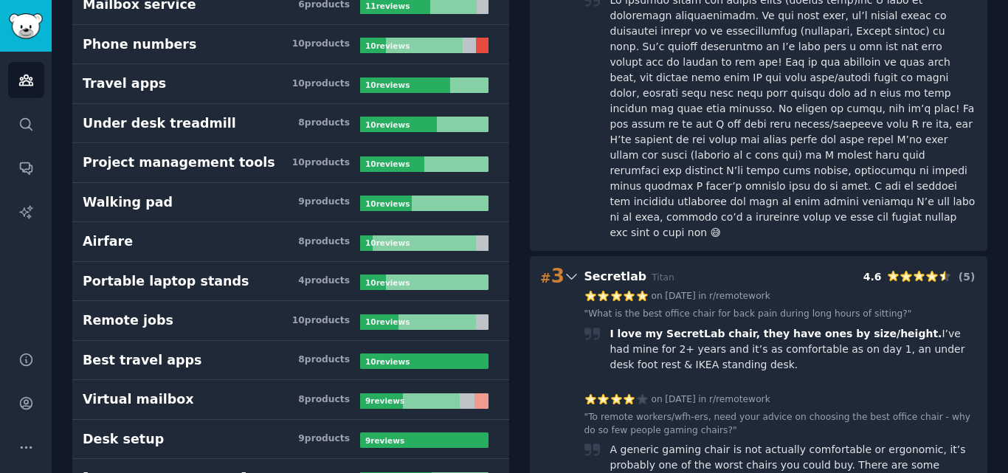
scroll to position [1329, 0]
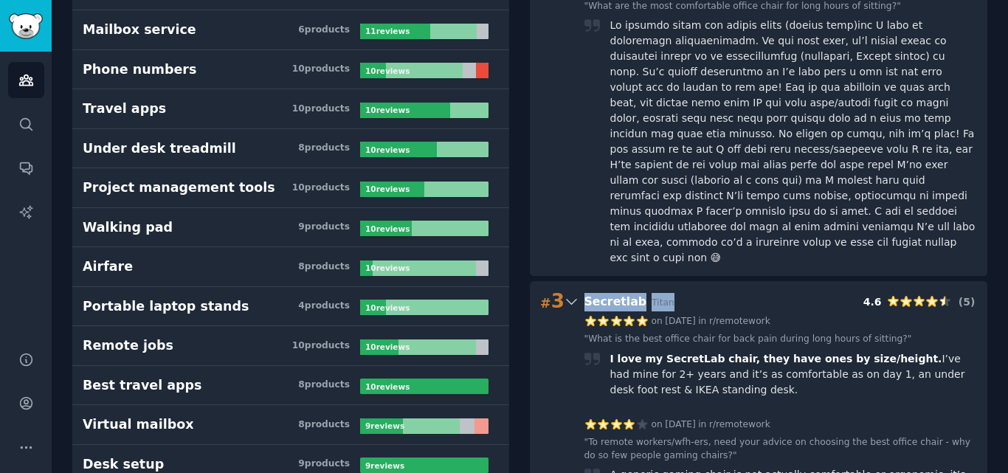
drag, startPoint x: 578, startPoint y: 170, endPoint x: 659, endPoint y: 177, distance: 81.5
click at [659, 292] on div "# 3 Secretlab Titan 4.6 ( 5 )" at bounding box center [758, 302] width 437 height 21
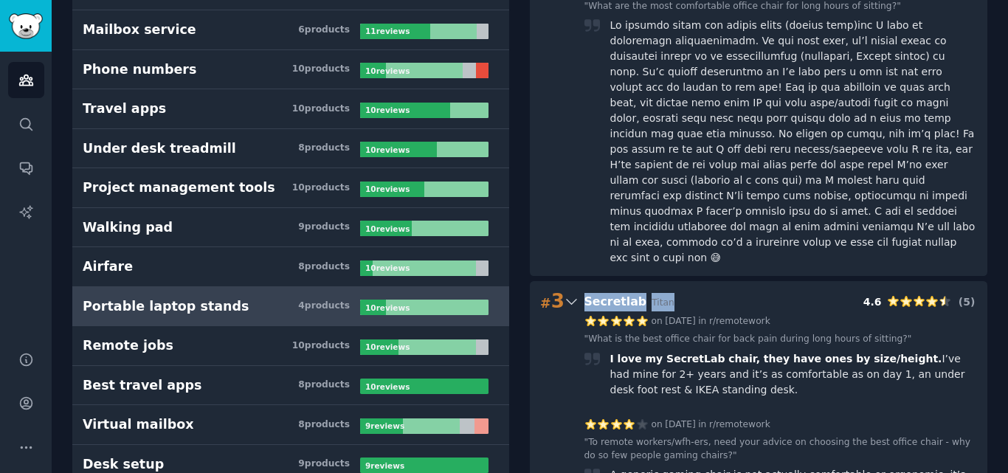
copy span "Secretlab Titan"
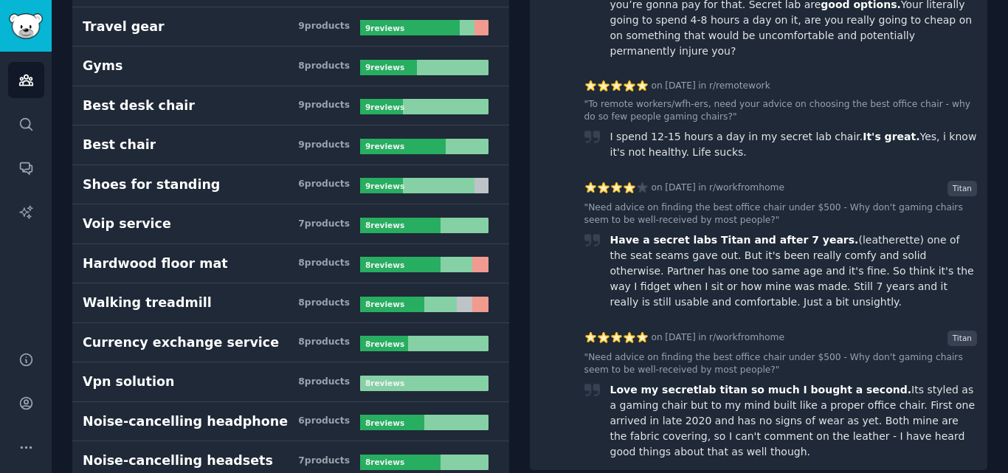
scroll to position [1993, 0]
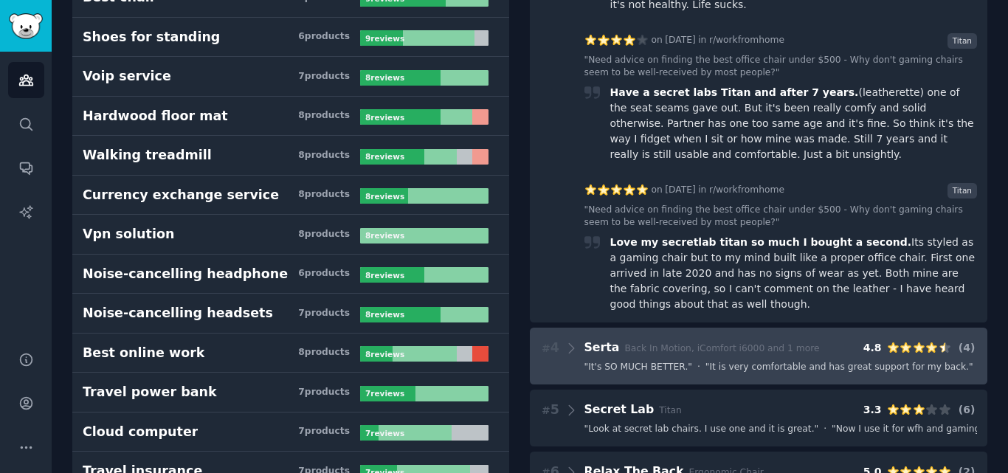
click at [629, 361] on span "" It's SO MUCH BETTER. "" at bounding box center [639, 367] width 108 height 13
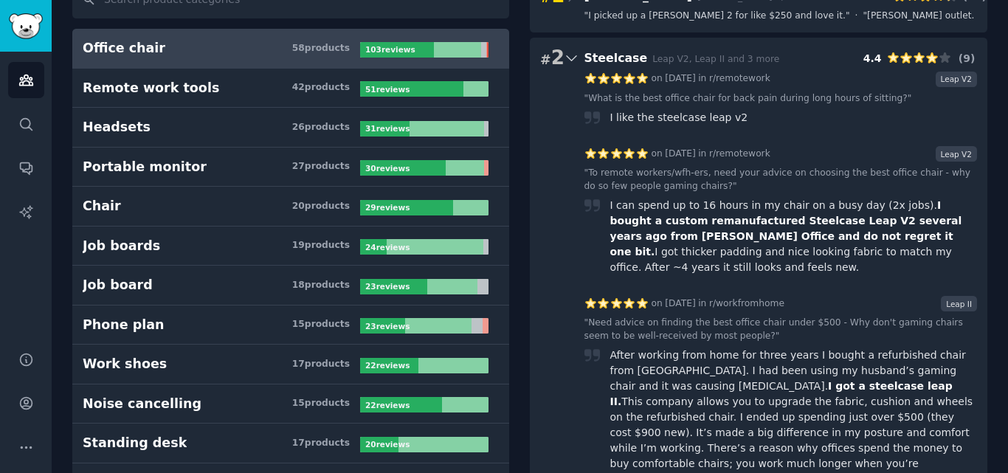
scroll to position [0, 0]
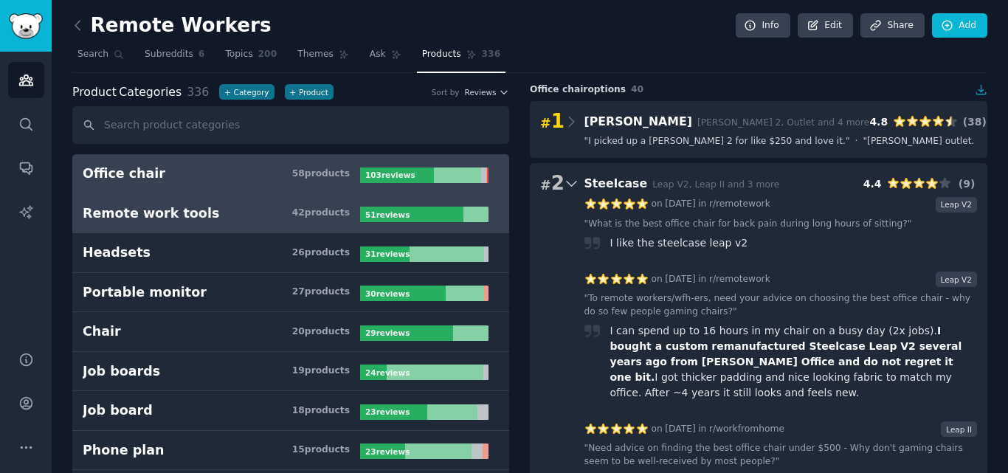
click at [336, 222] on link "Remote work tools 42 product s 51 review s" at bounding box center [290, 214] width 437 height 40
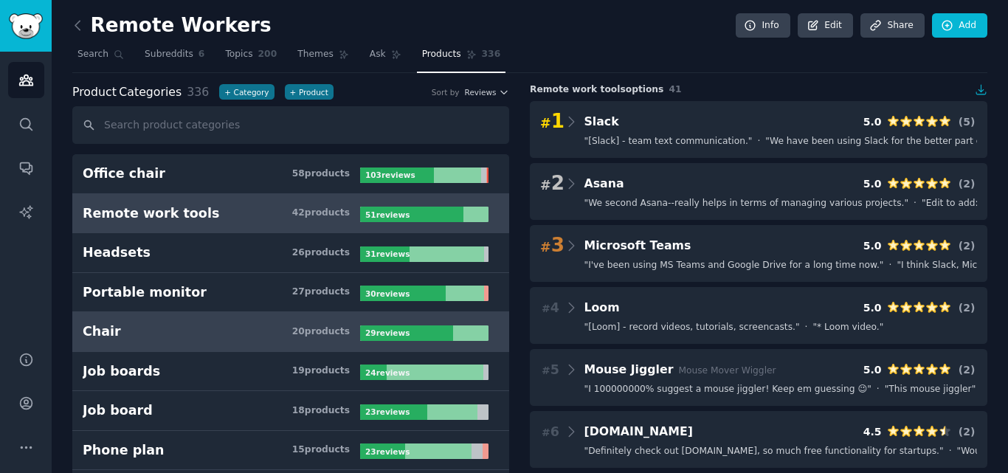
click at [229, 323] on h3 "Chair 20 product s" at bounding box center [222, 332] width 278 height 18
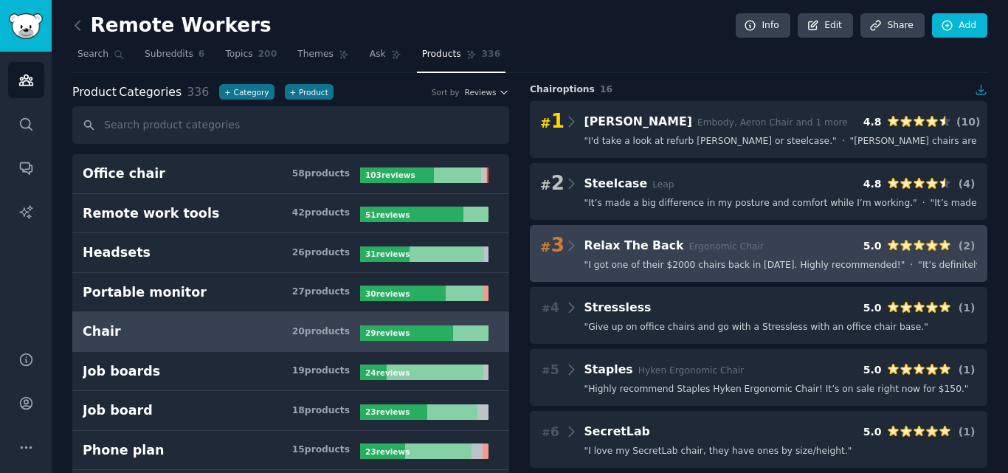
click at [681, 267] on span "" I got one of their $2000 chairs back in 2008. Highly recommended! "" at bounding box center [745, 265] width 321 height 13
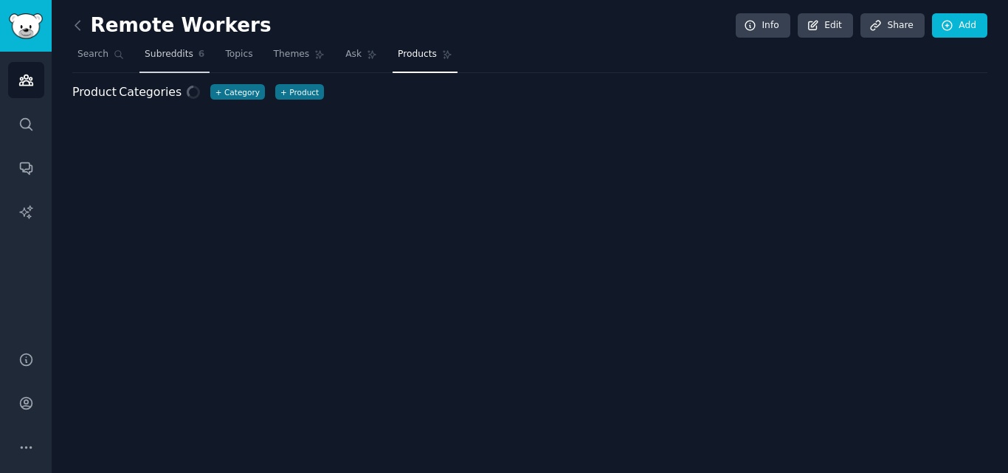
click at [166, 58] on span "Subreddits" at bounding box center [169, 54] width 49 height 13
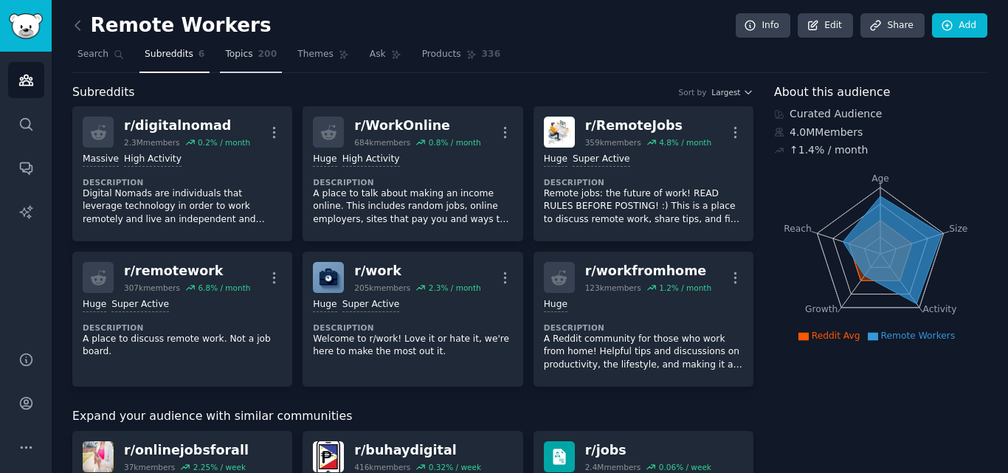
click at [258, 51] on span "200" at bounding box center [267, 54] width 19 height 13
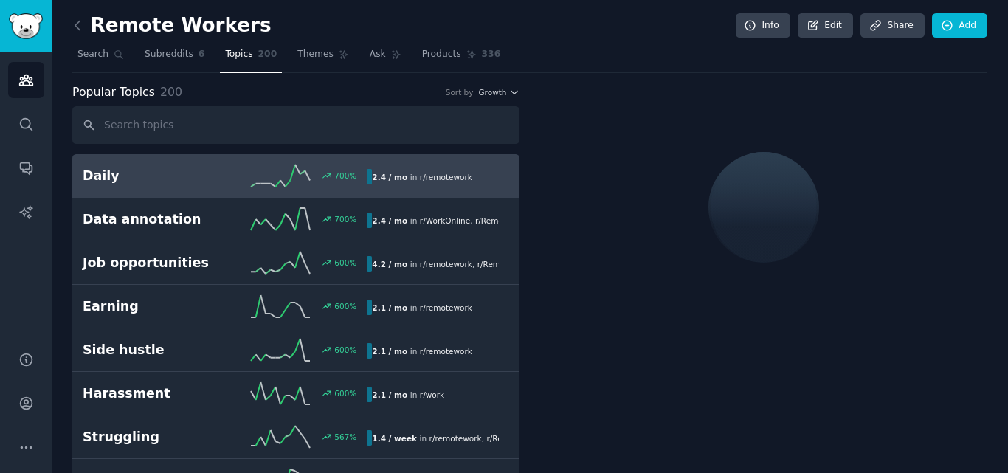
click at [192, 120] on input "text" at bounding box center [295, 125] width 447 height 38
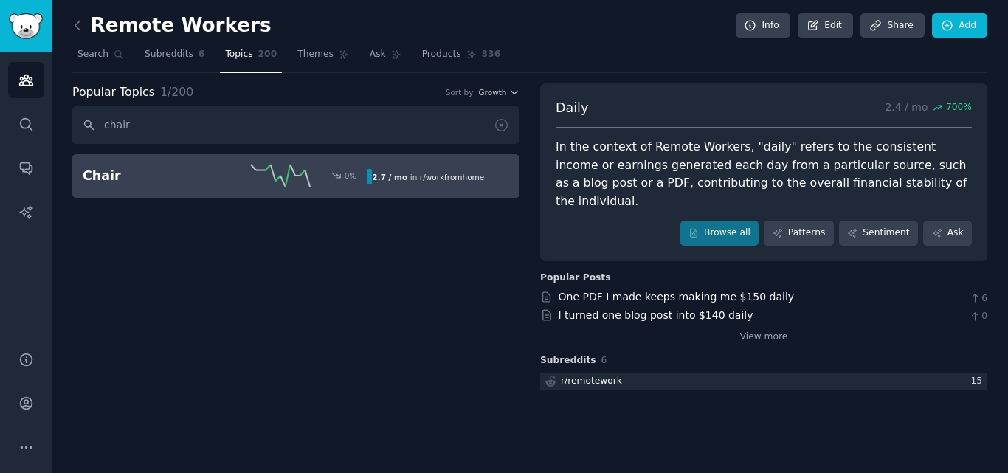
type input "chair"
click at [247, 193] on link "Chair 0 % 2.7 / mo in r/ workfromhome" at bounding box center [295, 176] width 447 height 44
